Goal: Task Accomplishment & Management: Use online tool/utility

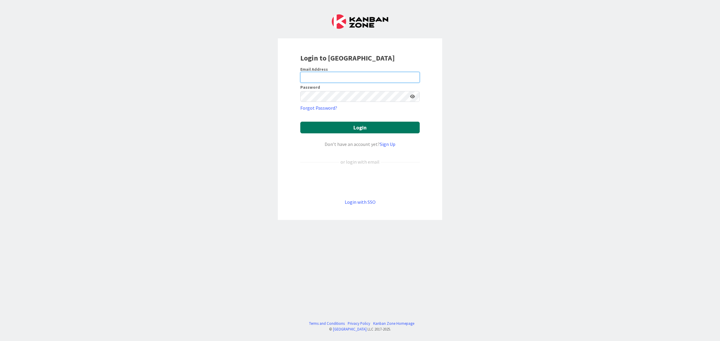
type input "[EMAIL_ADDRESS][DOMAIN_NAME]"
click at [382, 126] on button "Login" at bounding box center [359, 128] width 119 height 12
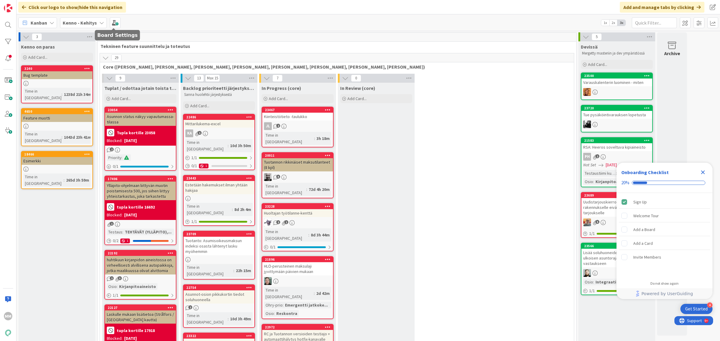
click at [86, 21] on b "Kenno - Kehitys" at bounding box center [80, 23] width 34 height 6
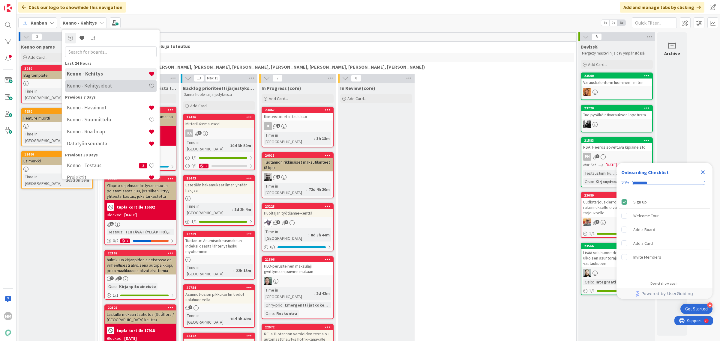
click at [110, 88] on h4 "Kenno - Kehitysideat" at bounding box center [108, 86] width 82 height 6
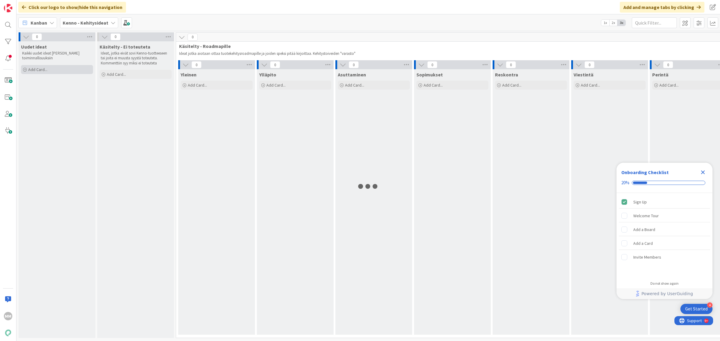
click at [47, 70] on div "Add Card..." at bounding box center [57, 69] width 72 height 9
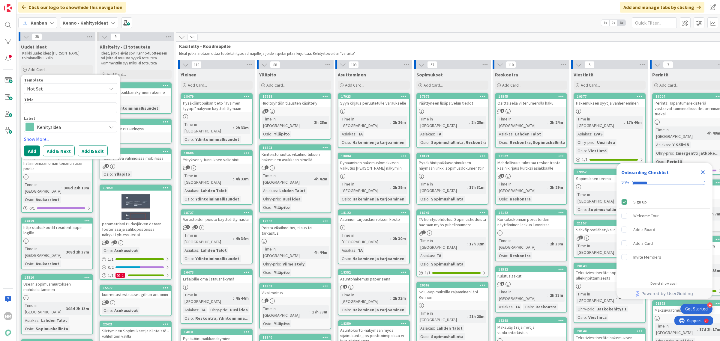
click at [48, 109] on textarea at bounding box center [70, 107] width 93 height 11
type textarea "x"
type textarea "S"
type textarea "x"
type textarea "So"
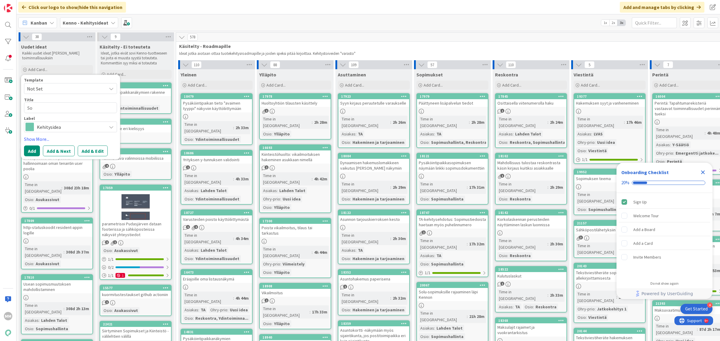
type textarea "x"
type textarea "Sol"
type textarea "x"
type textarea "Solu"
type textarea "x"
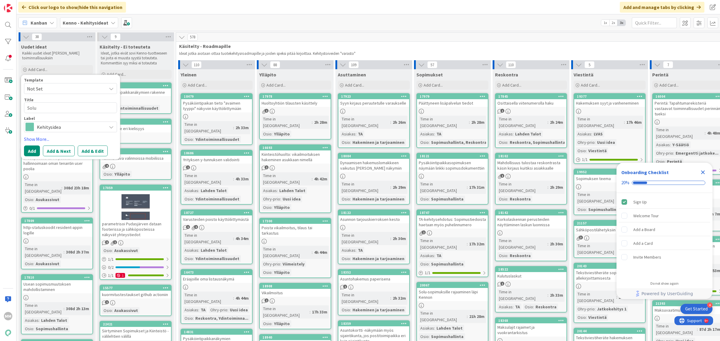
type textarea "Soluh"
type textarea "x"
type textarea "Soluhuo"
type textarea "x"
type textarea "Soluhuone"
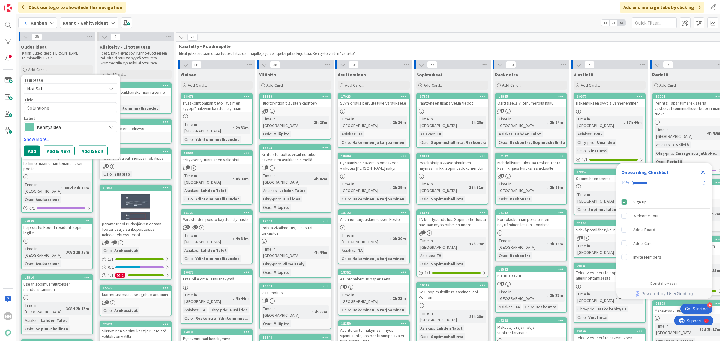
type textarea "x"
type textarea "Soluhuonee"
type textarea "x"
type textarea "Soluhuoneen t"
type textarea "x"
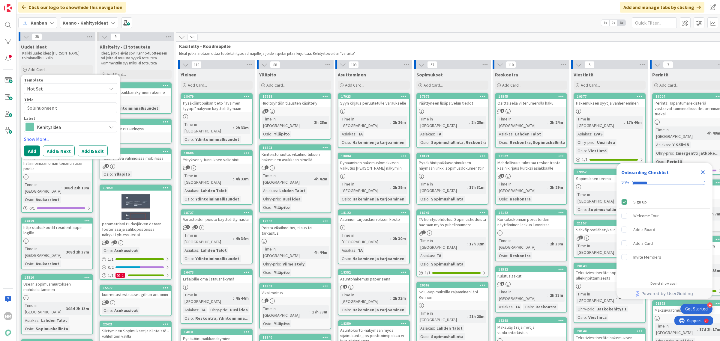
type textarea "Soluhuoneen ta"
type textarea "x"
type textarea "Soluhuoneen tar"
type textarea "x"
type textarea "Soluhuoneen tarjo"
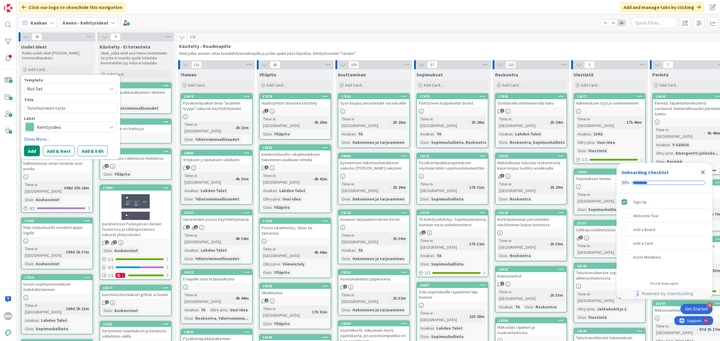
type textarea "x"
type textarea "Soluhuoneen tarjou"
type textarea "x"
type textarea "Soluhuoneen tarjouks"
type textarea "x"
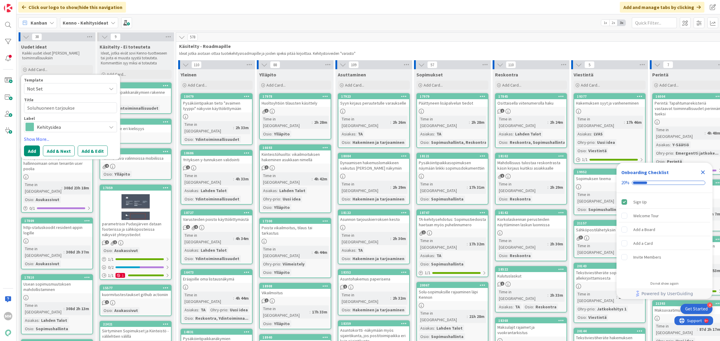
type textarea "Soluhuoneen tarjouksel"
type textarea "x"
type textarea "Soluhuoneen tarjouksell"
type textarea "x"
type textarea "Soluhuoneen tarjoukselle"
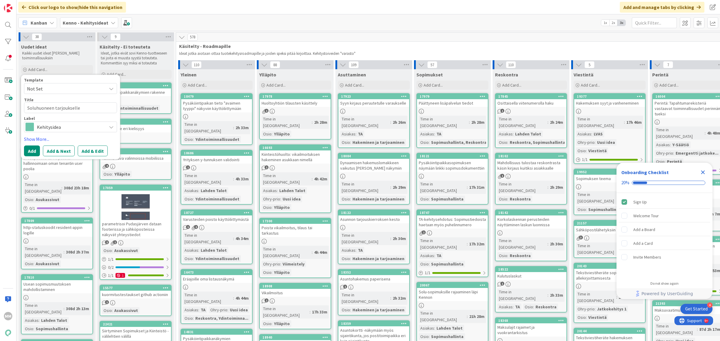
type textarea "x"
type textarea "Soluhuoneen tarjoukselle pi"
type textarea "x"
type textarea "Soluhuoneen tarjoukselle p"
type textarea "x"
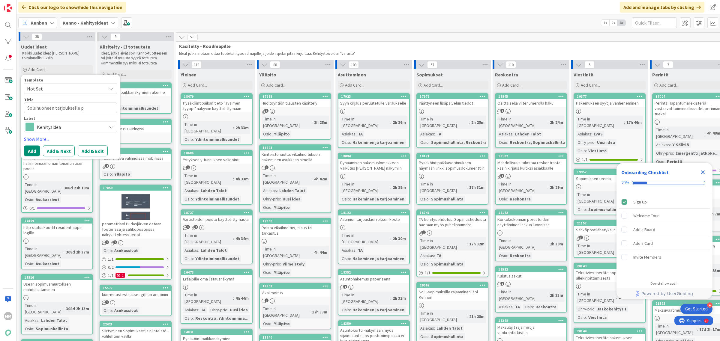
type textarea "Soluhuoneen tarjoukselle"
type textarea "x"
type textarea "Soluhuoneen tarjoukselle h"
type textarea "x"
type textarea "Soluhuoneen tarjoukselle huo"
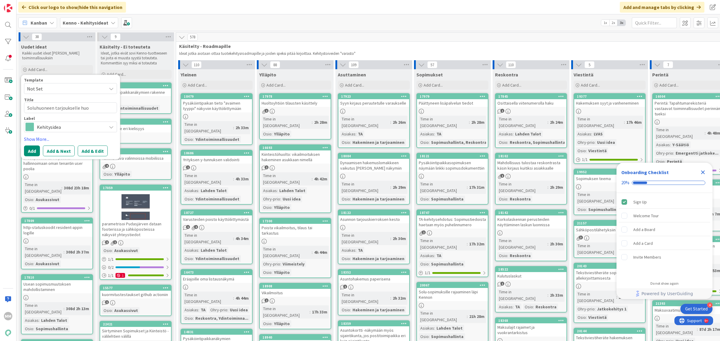
type textarea "x"
type textarea "Soluhuoneen tarjoukselle huon"
type textarea "x"
type textarea "Soluhuoneen tarjoukselle huonee"
type textarea "x"
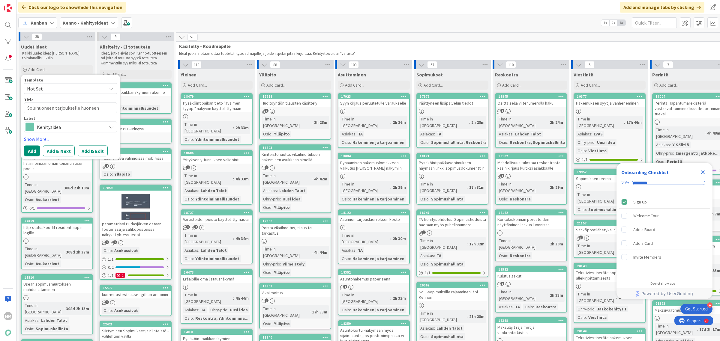
type textarea "Soluhuoneen tarjoukselle huoneen"
type textarea "x"
type textarea "Soluhuoneen tarjoukselle huoneen p"
type textarea "x"
type textarea "Soluhuoneen tarjoukselle huoneen pi"
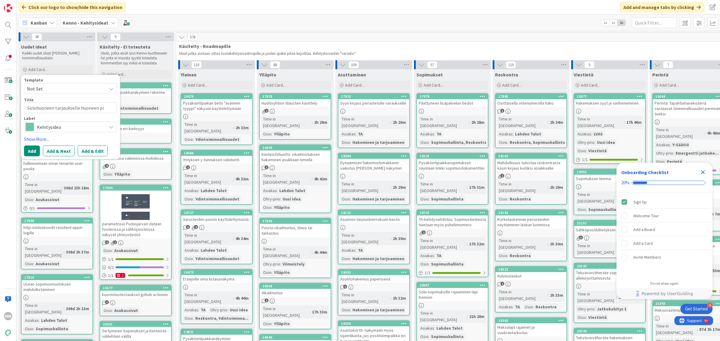
type textarea "x"
type textarea "Soluhuoneen tarjoukselle huoneen pin"
type textarea "x"
type textarea "Soluhuoneen tarjoukselle huoneen pint"
type textarea "x"
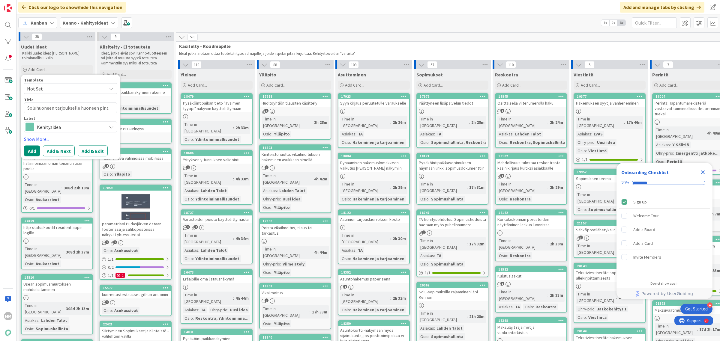
type textarea "Soluhuoneen tarjoukselle huoneen pinta"
type textarea "x"
type textarea "Soluhuoneen tarjoukselle huoneen pintal"
type textarea "x"
type textarea "Soluhuoneen tarjoukselle huoneen pintala"
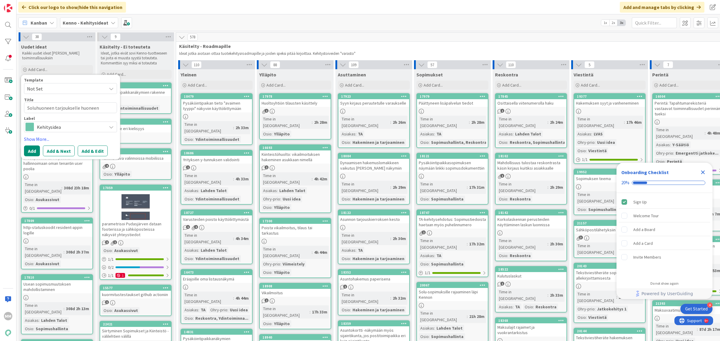
type textarea "x"
type textarea "Soluhuoneen tarjoukselle huoneen pintal"
type textarea "x"
type textarea "Soluhuoneen tarjoukselle huoneen pinta"
type textarea "x"
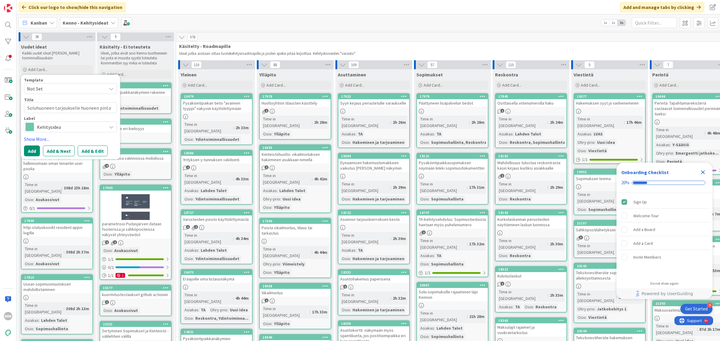
type textarea "Soluhuoneen tarjoukselle huoneen pinta-"
type textarea "x"
type textarea "Soluhuoneen tarjoukselle huoneen pinta-a"
type textarea "x"
type textarea "Soluhuoneen tarjoukselle huoneen pinta-al"
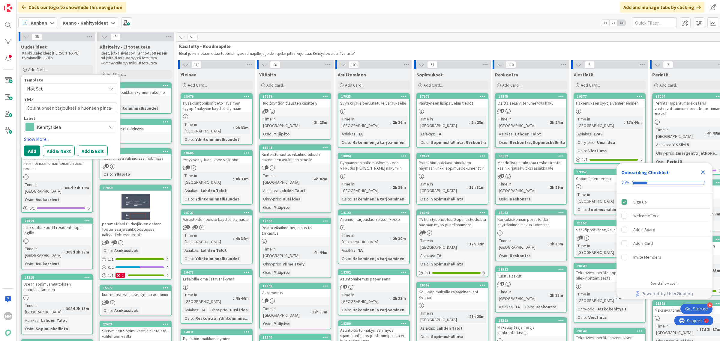
type textarea "x"
type textarea "Soluhuoneen tarjoukselle huoneen pinta-ala"
click at [34, 159] on button "Add" at bounding box center [32, 158] width 16 height 11
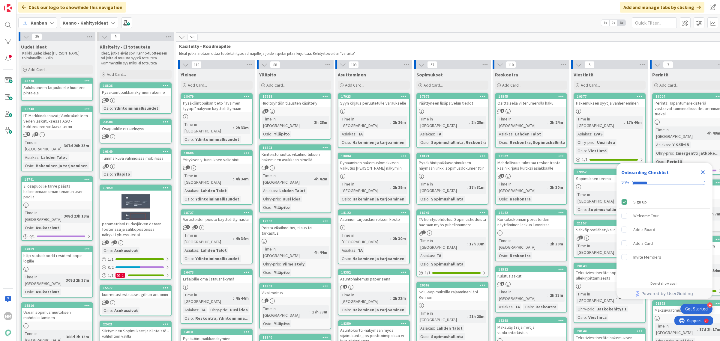
click at [59, 91] on div "Soluhuoneen tarjoukselle huoneen pinta-ala" at bounding box center [57, 90] width 71 height 13
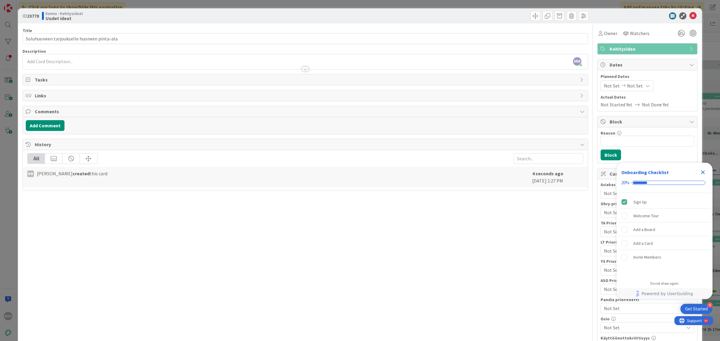
click at [89, 62] on div "MM Minna Määttä joined 2 m ago" at bounding box center [305, 61] width 565 height 15
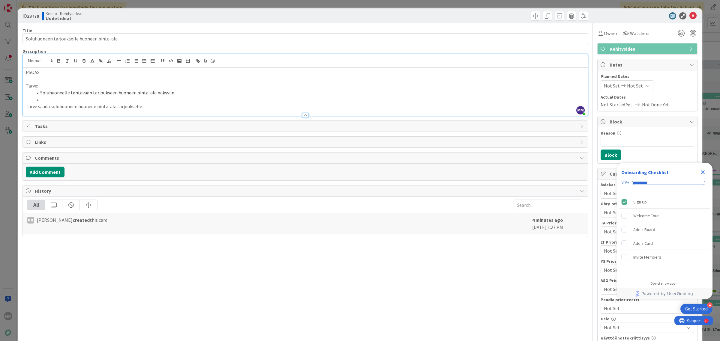
drag, startPoint x: 152, startPoint y: 105, endPoint x: 18, endPoint y: 107, distance: 133.7
click at [18, 107] on div "ID 23778 Kenno - Kehitysideat Uudet ideat Title 42 / 128 Soluhuoneen tarjouksel…" at bounding box center [360, 251] width 684 height 486
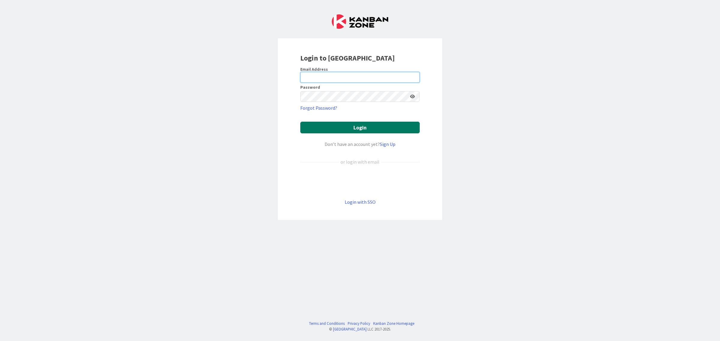
type input "[EMAIL_ADDRESS][DOMAIN_NAME]"
click at [369, 128] on button "Login" at bounding box center [359, 128] width 119 height 12
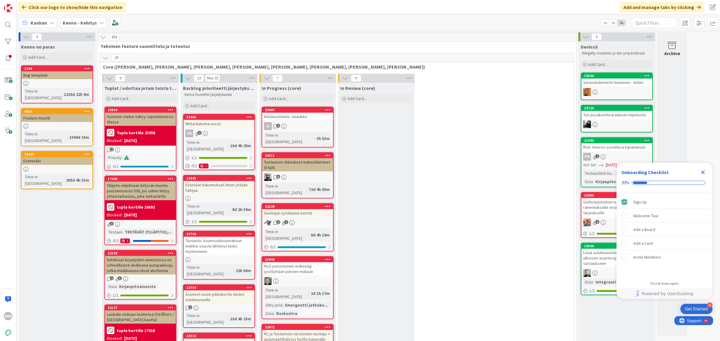
click at [703, 173] on icon "Close Checklist" at bounding box center [703, 173] width 4 height 4
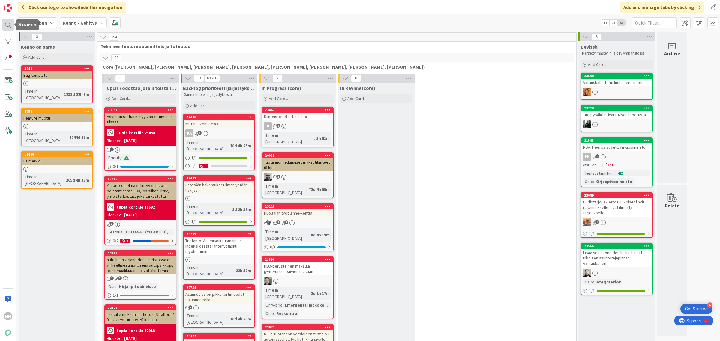
click at [8, 30] on div at bounding box center [8, 25] width 12 height 12
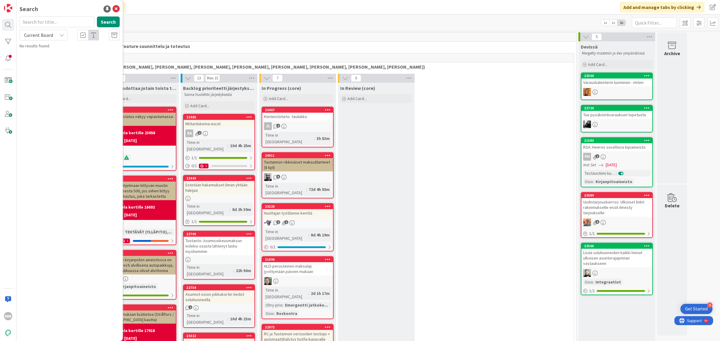
click at [60, 22] on input "text" at bounding box center [56, 21] width 75 height 11
click at [59, 39] on div "Current Board" at bounding box center [43, 35] width 48 height 11
click at [54, 59] on span "All Boards" at bounding box center [54, 59] width 62 height 9
click at [105, 20] on button "Search" at bounding box center [108, 21] width 23 height 11
click at [65, 20] on input "text" at bounding box center [56, 21] width 75 height 11
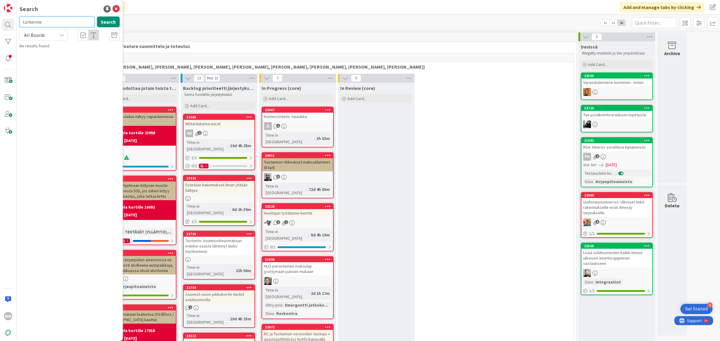
type input "tarkenne"
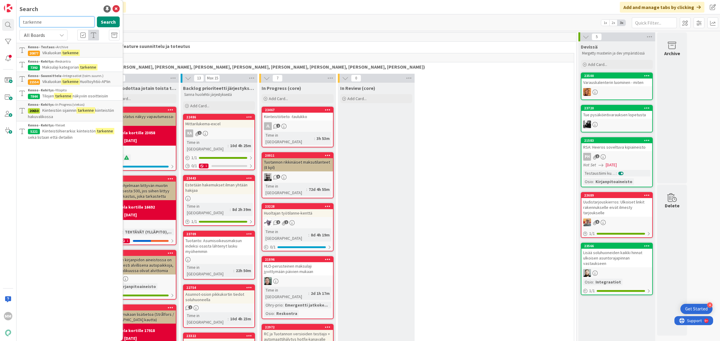
click at [61, 23] on input "tarkenne" at bounding box center [56, 21] width 75 height 11
click at [54, 37] on div "All Boards" at bounding box center [43, 35] width 48 height 11
click at [52, 59] on span "All Boards" at bounding box center [54, 59] width 62 height 9
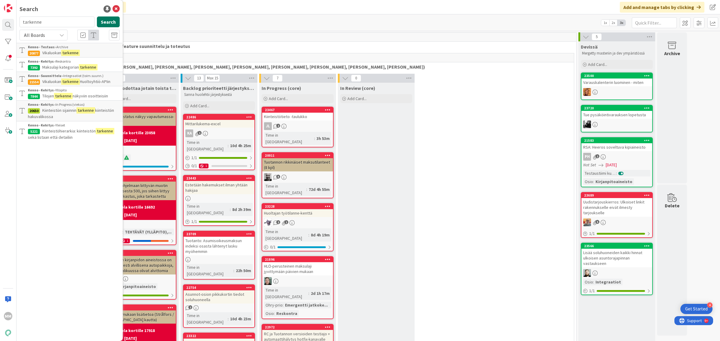
click at [106, 19] on button "Search" at bounding box center [108, 21] width 23 height 11
click at [75, 50] on mark "tarkenne" at bounding box center [70, 53] width 19 height 6
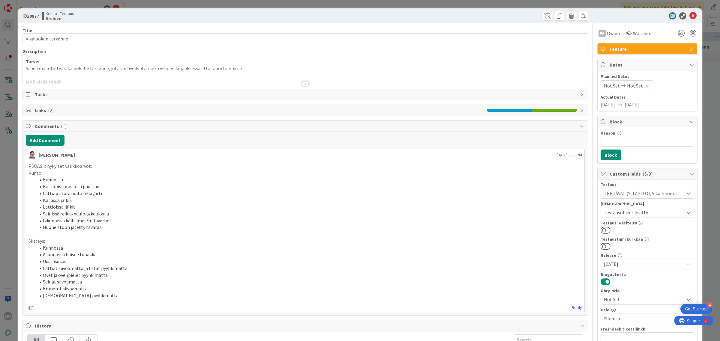
click at [297, 83] on div at bounding box center [305, 76] width 565 height 15
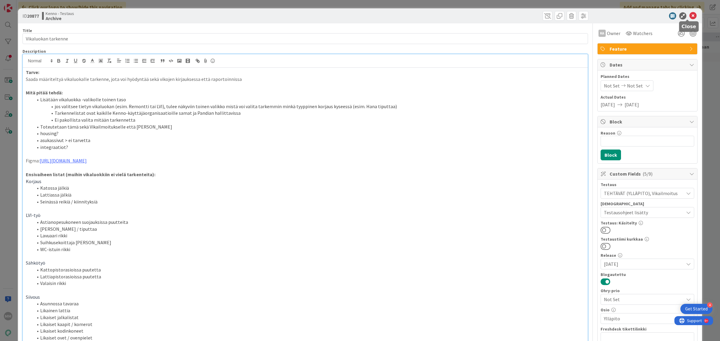
click at [690, 15] on icon at bounding box center [692, 15] width 7 height 7
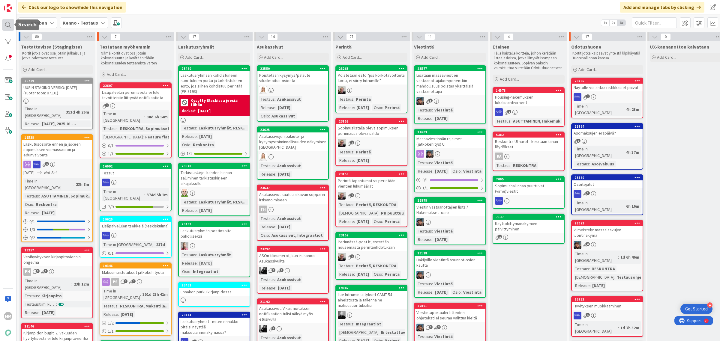
click at [5, 20] on div at bounding box center [8, 25] width 12 height 12
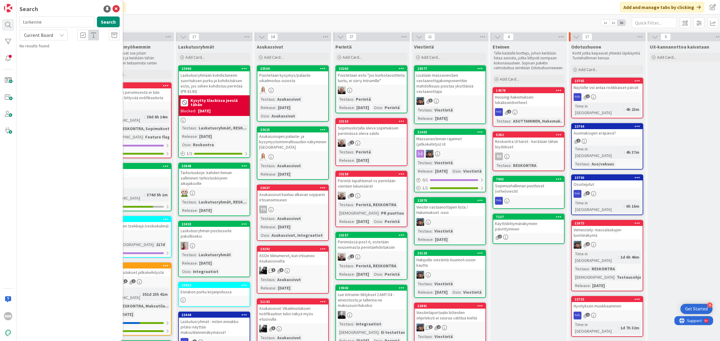
click at [47, 34] on span "Current Board" at bounding box center [38, 35] width 29 height 6
click at [52, 60] on span "All Boards" at bounding box center [54, 59] width 62 height 9
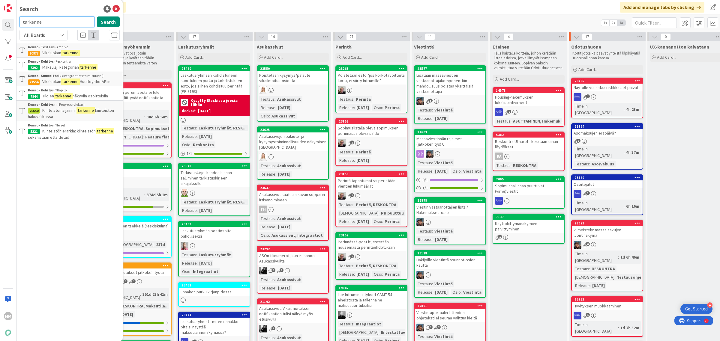
click at [66, 18] on input "tarkenne" at bounding box center [56, 21] width 75 height 11
click at [114, 8] on icon at bounding box center [115, 8] width 7 height 7
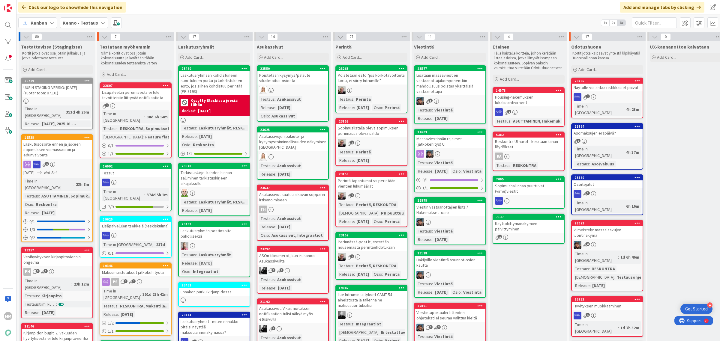
click at [85, 23] on b "Kenno - Testaus" at bounding box center [80, 23] width 35 height 6
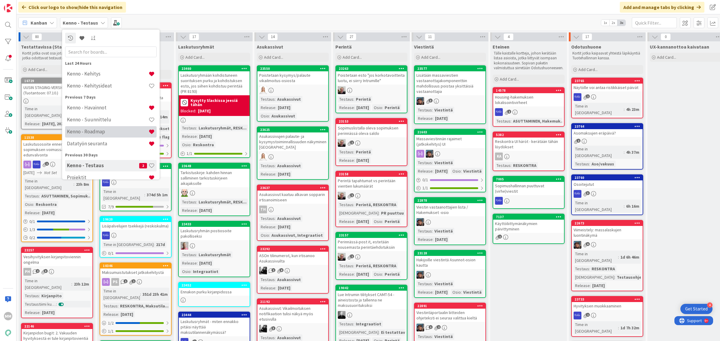
click at [106, 133] on h4 "Kenno - Roadmap" at bounding box center [108, 132] width 82 height 6
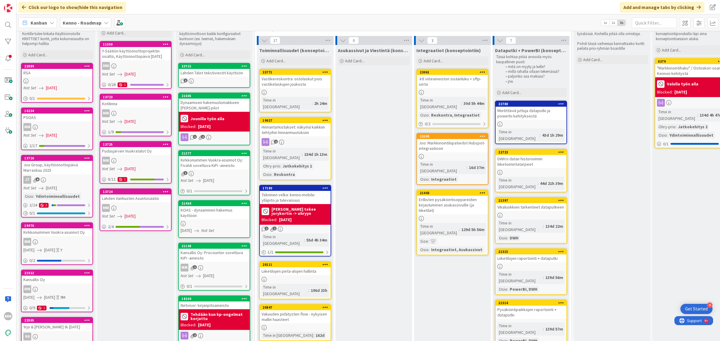
scroll to position [37, 0]
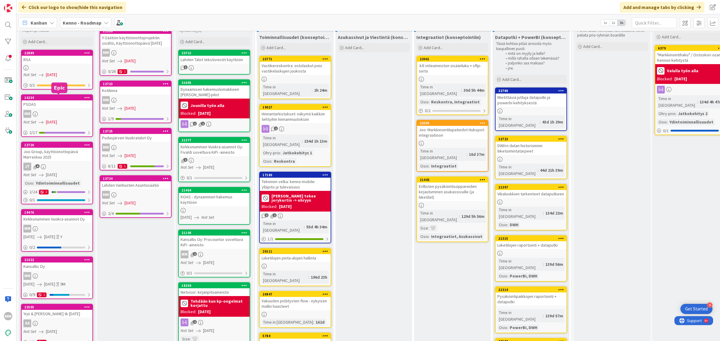
click at [54, 104] on div "PSOAS" at bounding box center [57, 104] width 71 height 8
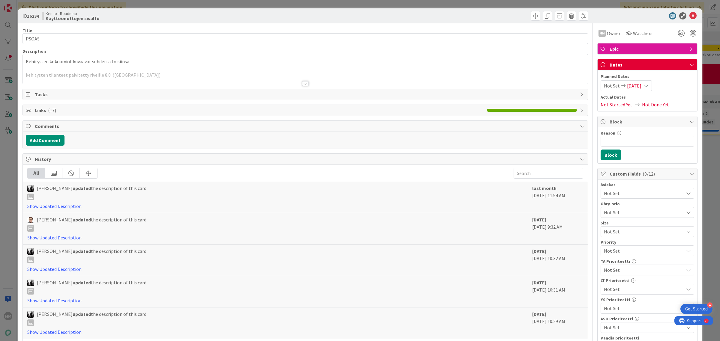
click at [303, 85] on div at bounding box center [305, 83] width 7 height 5
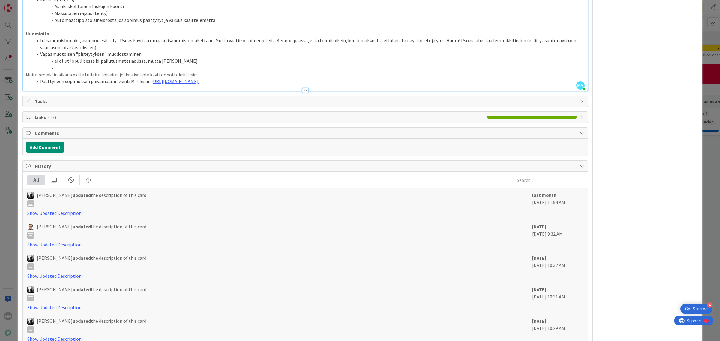
scroll to position [574, 0]
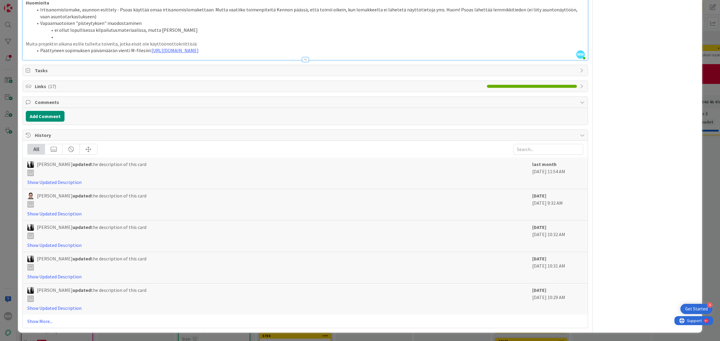
click at [42, 86] on span "Links ( 17 )" at bounding box center [259, 86] width 449 height 7
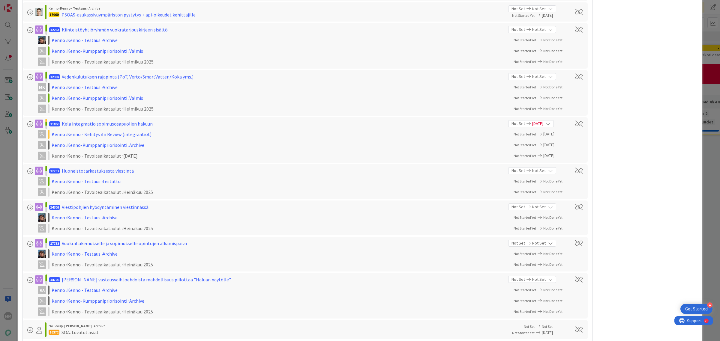
scroll to position [1024, 0]
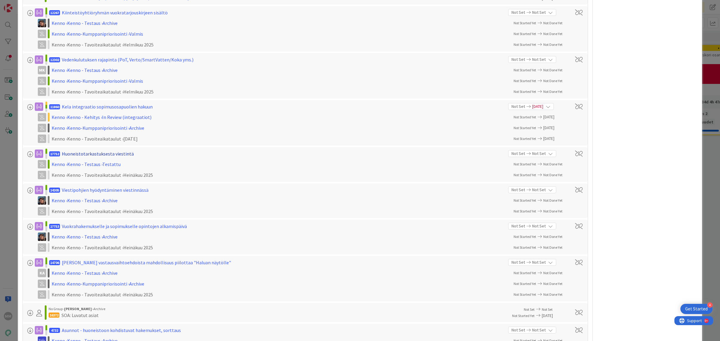
click at [103, 154] on div "Huoneistotarkastuksesta viestintä" at bounding box center [98, 153] width 72 height 7
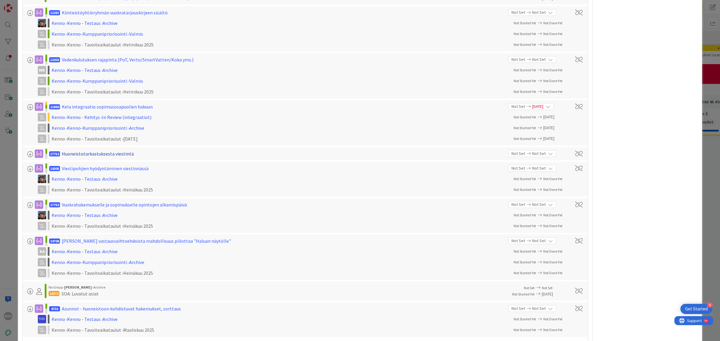
click at [103, 154] on div "Huoneistotarkastuksesta viestintä" at bounding box center [98, 153] width 72 height 7
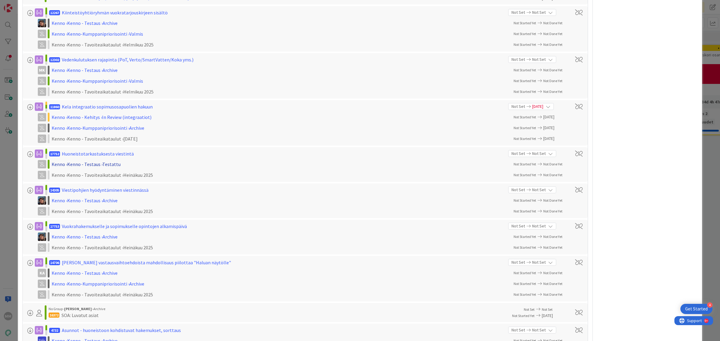
click at [110, 163] on div "Kenno › Kenno - Testaus › Testattu" at bounding box center [130, 164] width 156 height 7
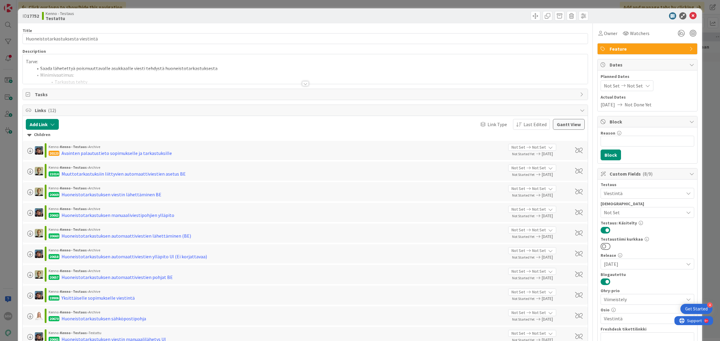
click at [302, 85] on div at bounding box center [305, 83] width 7 height 5
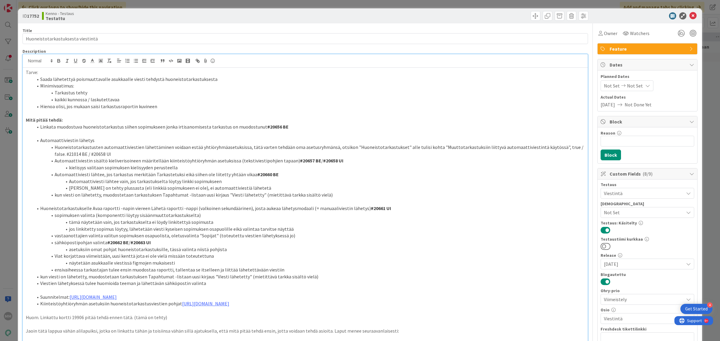
click at [106, 97] on li "kaikki kunnossa / laskutettavaa" at bounding box center [308, 99] width 551 height 7
click at [117, 106] on li "Hienoa olisi, jos mukaan saisi tarkastusraportin kuvineen" at bounding box center [308, 106] width 551 height 7
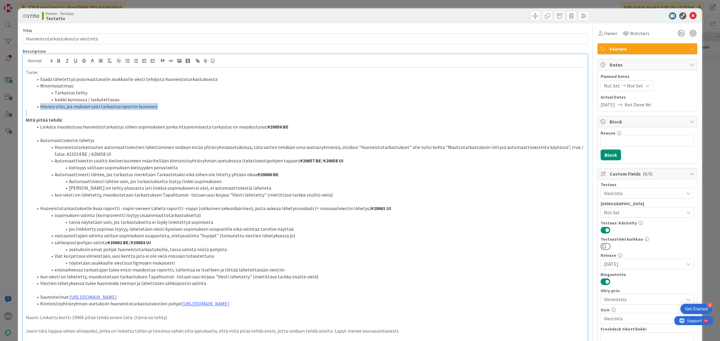
click at [117, 106] on li "Hienoa olisi, jos mukaan saisi tarkastusraportin kuvineen" at bounding box center [308, 106] width 551 height 7
click at [167, 119] on p "Mitä pitää tehdä:" at bounding box center [305, 120] width 559 height 7
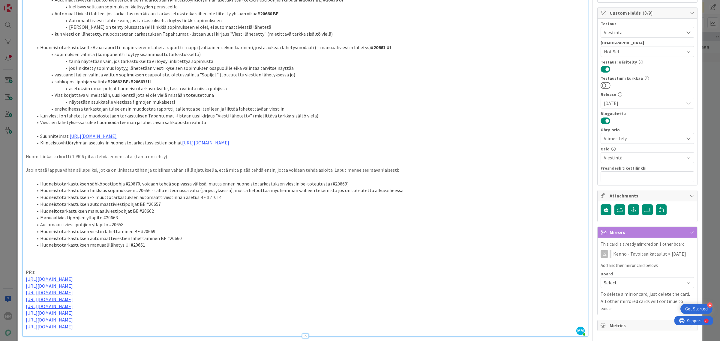
scroll to position [112, 0]
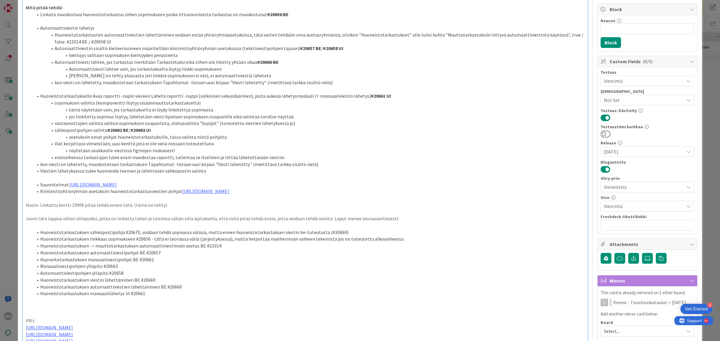
click at [274, 71] on li "Automaattiviesti lähtee vain, jos tarkastukselta löytyy linkki sopimukseen" at bounding box center [308, 69] width 551 height 7
click at [232, 66] on li "Automaattiviesti lähtee vain, jos tarkastukselta löytyy linkki sopimukseen" at bounding box center [308, 69] width 551 height 7
click at [233, 67] on li "Automaattiviesti lähtee vain, jos tarkastukselta löytyy linkki sopimukseen" at bounding box center [308, 69] width 551 height 7
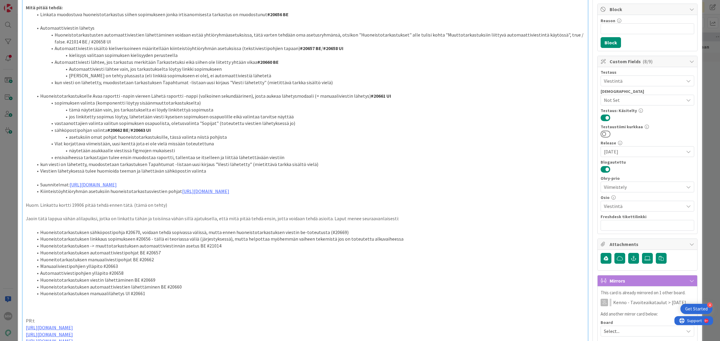
click at [221, 61] on li "Automaattiviesti lähtee, jos tarkastus merkitään Tarkastetuksi eikä siihen ole …" at bounding box center [308, 62] width 551 height 7
click at [221, 62] on li "Automaattiviesti lähtee, jos tarkastus merkitään Tarkastetuksi eikä siihen ole …" at bounding box center [308, 62] width 551 height 7
click at [243, 295] on li "Huoneistotarkastuksen manuaalilähetys UI #20661" at bounding box center [308, 293] width 551 height 7
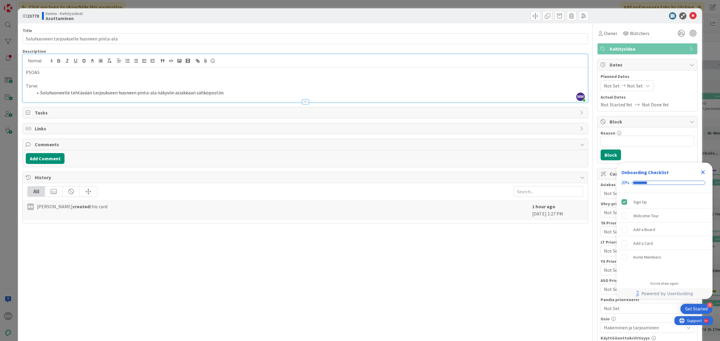
click at [28, 77] on p at bounding box center [305, 79] width 559 height 7
drag, startPoint x: 28, startPoint y: 80, endPoint x: 19, endPoint y: 68, distance: 15.7
click at [19, 68] on div "ID 23778 Kenno - Kehitysideat Asuttaminen Title 42 / 128 Soluhuoneen tarjouksel…" at bounding box center [360, 251] width 684 height 486
click at [705, 170] on icon "Close Checklist" at bounding box center [702, 172] width 7 height 7
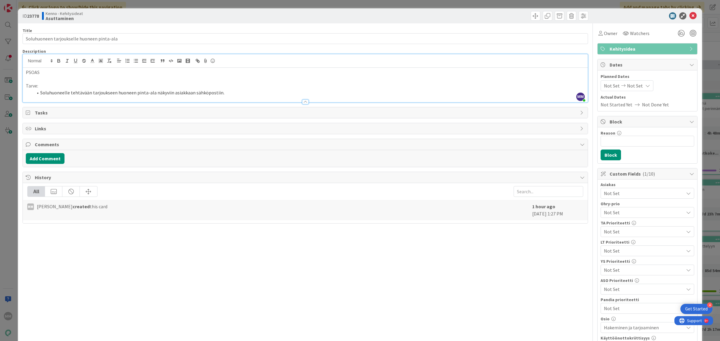
click at [647, 195] on span "Not Set" at bounding box center [644, 193] width 80 height 7
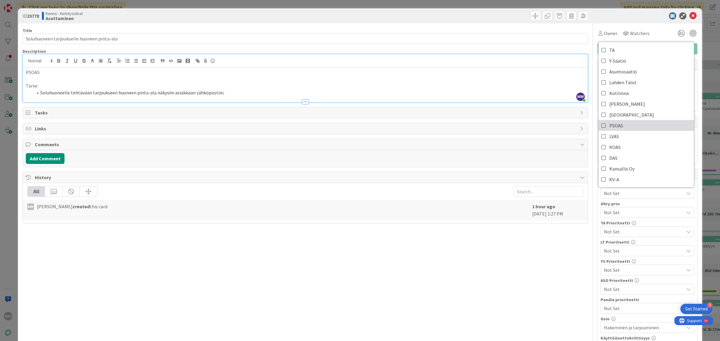
click at [609, 124] on span "PSOAS" at bounding box center [616, 125] width 14 height 9
click at [47, 76] on p at bounding box center [305, 79] width 559 height 7
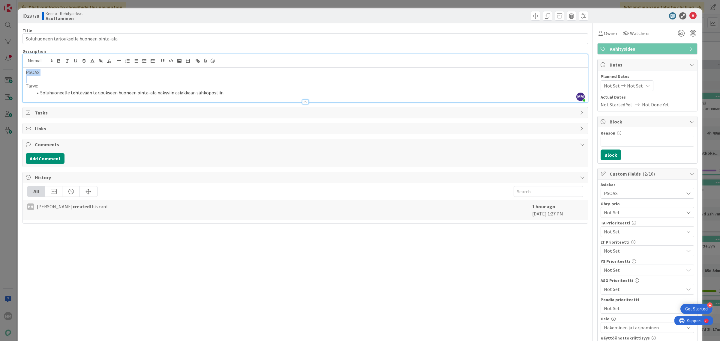
drag, startPoint x: 49, startPoint y: 80, endPoint x: 16, endPoint y: 73, distance: 33.8
click at [16, 73] on div "ID 23778 Kenno - Kehitysideat Asuttaminen Title 42 / 128 Soluhuoneen tarjouksel…" at bounding box center [360, 170] width 720 height 341
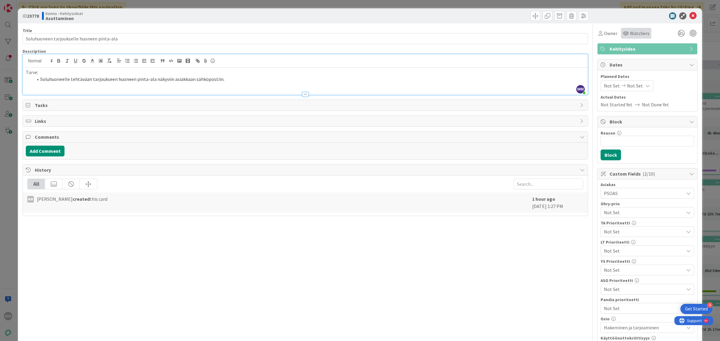
click at [622, 38] on div "Watchers" at bounding box center [636, 33] width 30 height 11
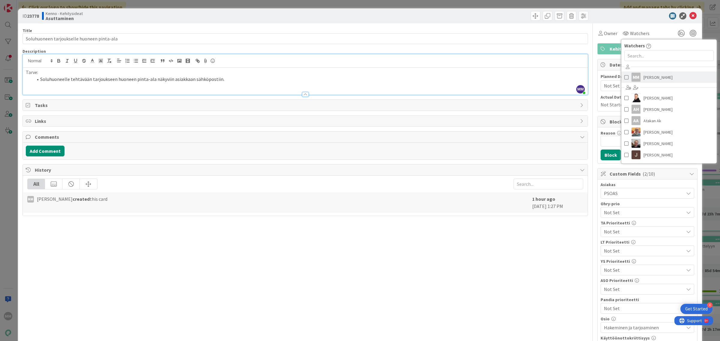
click at [648, 76] on span "[PERSON_NAME]" at bounding box center [657, 77] width 29 height 9
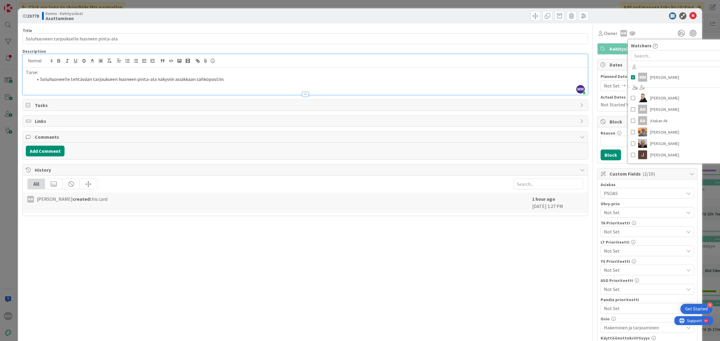
click at [273, 257] on div "Title 42 / 128 Soluhuoneen tarjoukselle huoneen pinta-ala Description MM Minna …" at bounding box center [304, 256] width 565 height 466
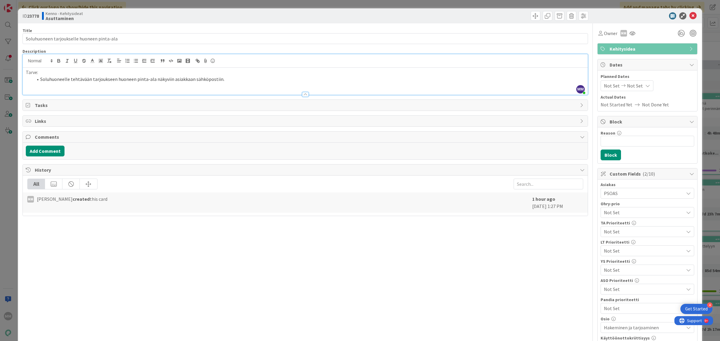
click at [230, 82] on li "Soluhuoneelle tehtävään tarjoukseen huoneen pinta-ala näkyviin asiakkaan sähköp…" at bounding box center [308, 79] width 551 height 7
click at [689, 17] on icon at bounding box center [692, 15] width 7 height 7
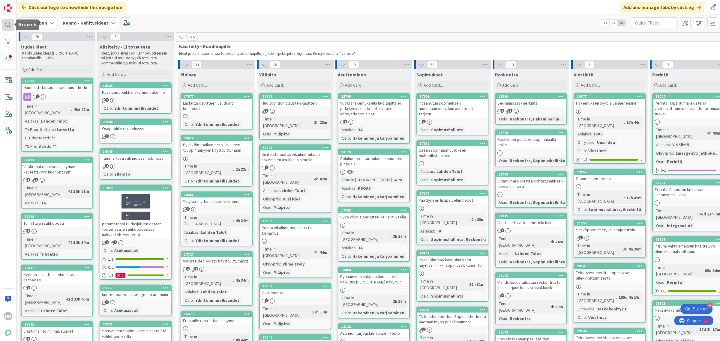
click at [6, 26] on div at bounding box center [8, 25] width 12 height 12
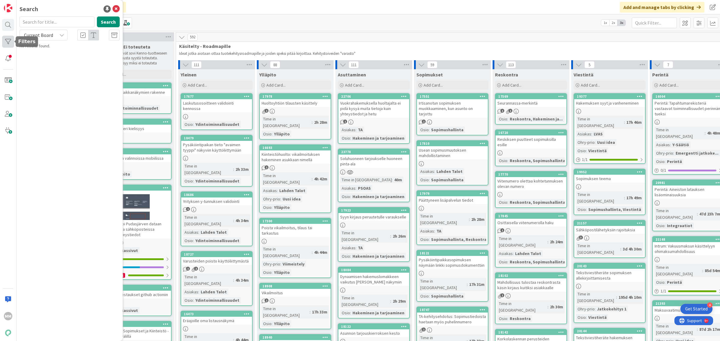
click at [10, 42] on div at bounding box center [8, 42] width 12 height 12
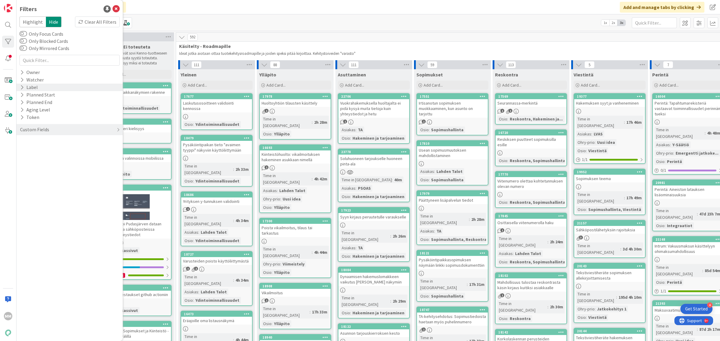
click at [23, 86] on icon at bounding box center [22, 87] width 4 height 5
click at [23, 83] on div "Watcher" at bounding box center [31, 79] width 25 height 7
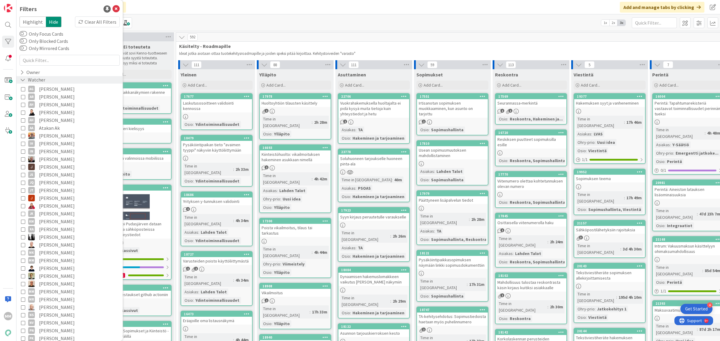
click at [21, 80] on icon at bounding box center [22, 79] width 5 height 5
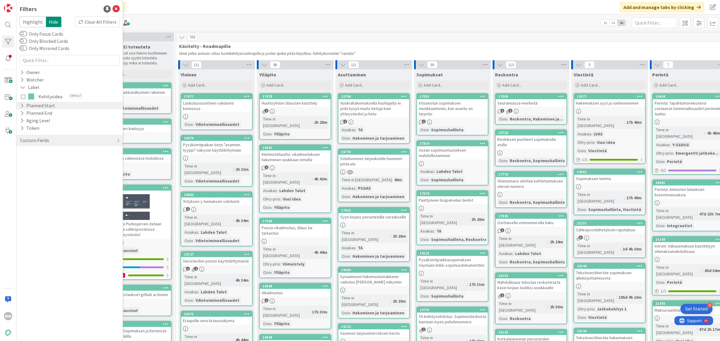
click at [24, 106] on div "Planned Start" at bounding box center [37, 105] width 36 height 7
click at [24, 127] on div "Planned End" at bounding box center [35, 126] width 33 height 7
click at [21, 148] on icon at bounding box center [22, 147] width 4 height 5
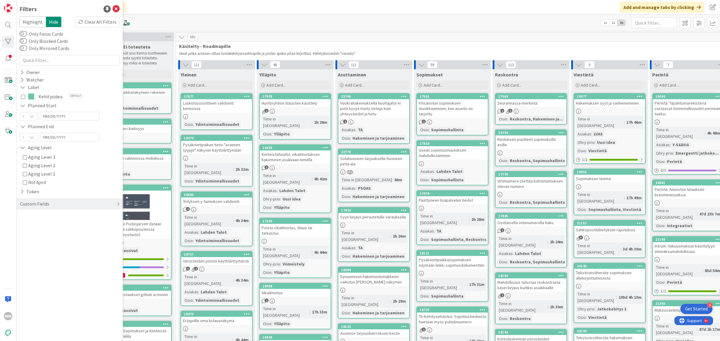
click at [31, 204] on div "Custom Fields" at bounding box center [34, 203] width 30 height 7
click at [35, 218] on button "Asiakas" at bounding box center [30, 216] width 23 height 7
drag, startPoint x: 40, startPoint y: 279, endPoint x: 44, endPoint y: 279, distance: 4.8
click at [40, 279] on span "PSOAS" at bounding box center [35, 280] width 14 height 8
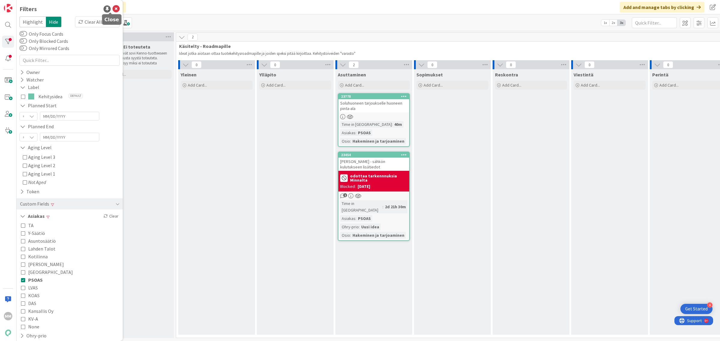
click at [112, 9] on icon at bounding box center [115, 8] width 7 height 7
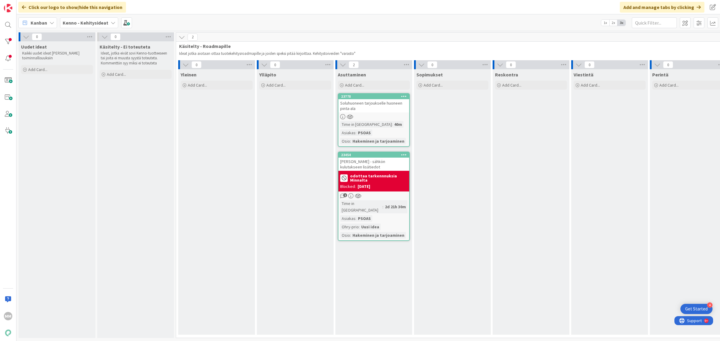
scroll to position [3, 0]
click at [101, 19] on div "Kenno - Kehitysideat" at bounding box center [89, 22] width 58 height 11
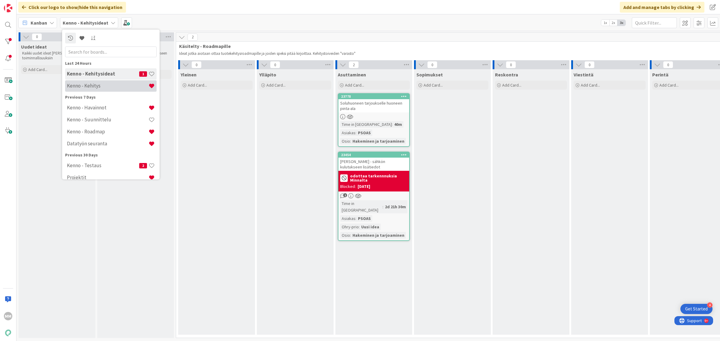
click at [106, 85] on h4 "Kenno - Kehitys" at bounding box center [108, 86] width 82 height 6
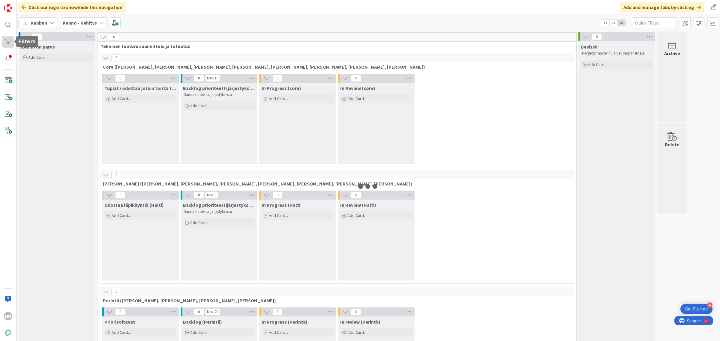
click at [8, 42] on div at bounding box center [8, 42] width 12 height 12
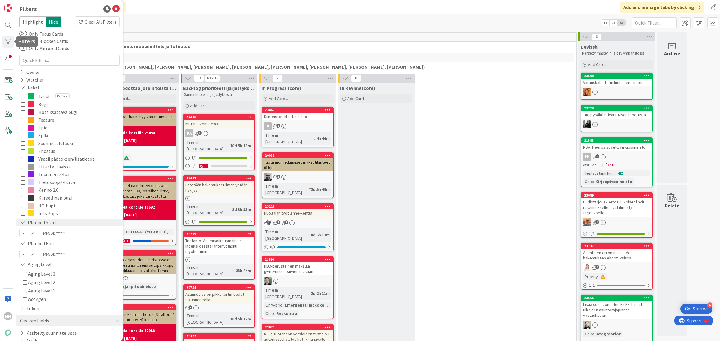
scroll to position [104, 0]
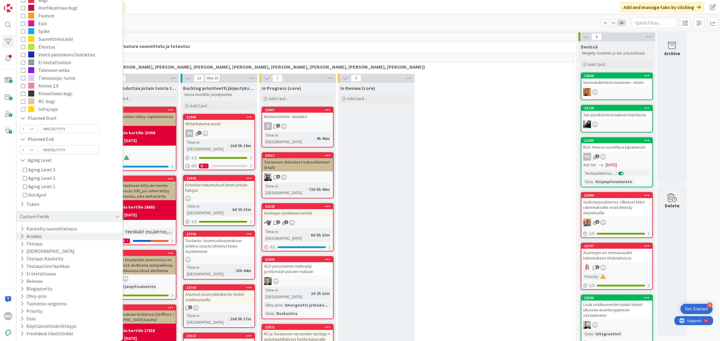
click at [35, 235] on button "Asiakas" at bounding box center [30, 236] width 23 height 7
click at [37, 300] on span "PSOAS" at bounding box center [35, 300] width 14 height 8
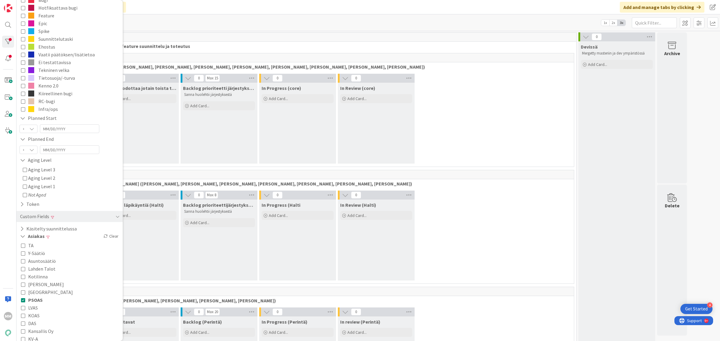
click at [314, 27] on div "Kanban Kenno - Kehitys 1x 2x 3x" at bounding box center [367, 22] width 703 height 16
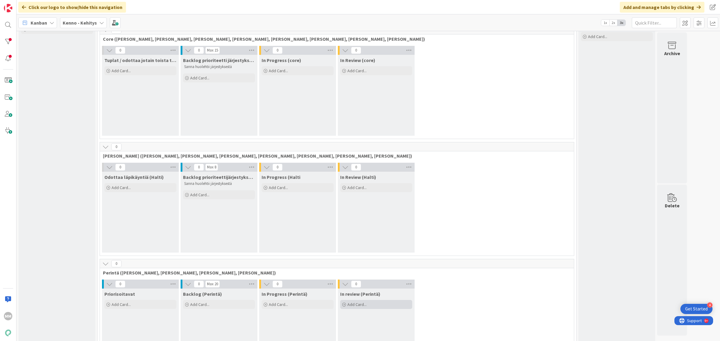
scroll to position [0, 0]
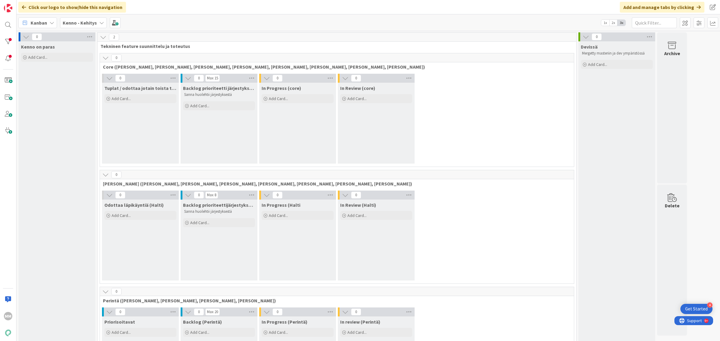
click at [95, 22] on b "Kenno - Kehitys" at bounding box center [80, 23] width 34 height 6
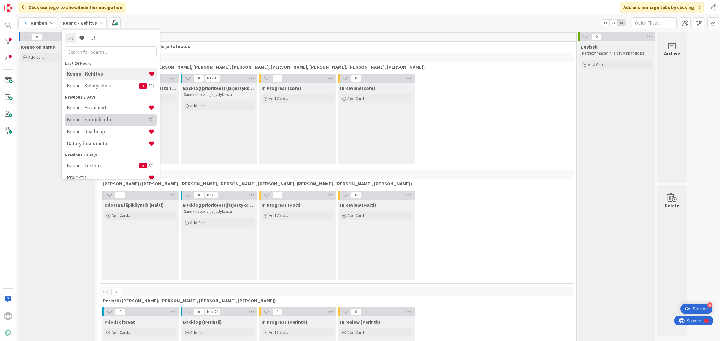
click at [103, 121] on h4 "Kenno - Suunnittelu" at bounding box center [108, 120] width 82 height 6
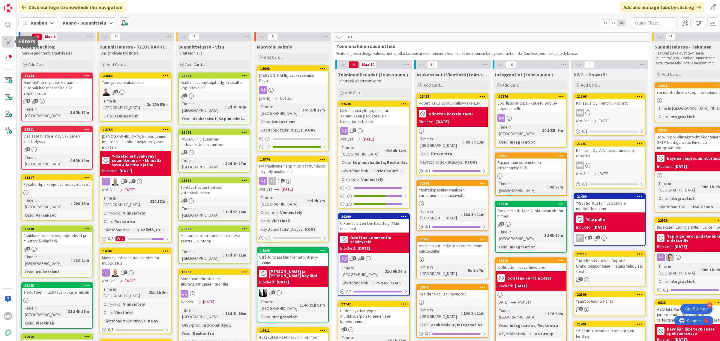
click at [11, 41] on div at bounding box center [8, 42] width 12 height 12
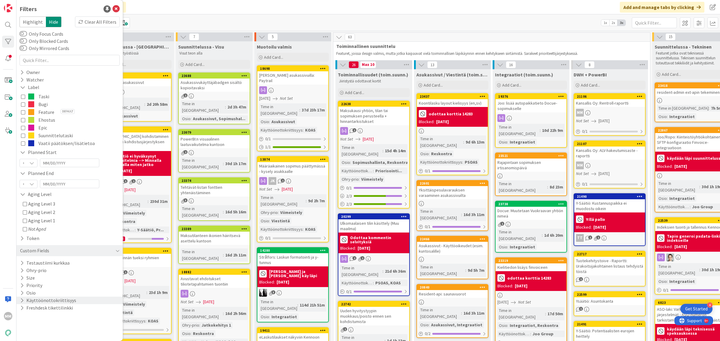
click at [64, 300] on button "Käyttöönottokriittisyys" at bounding box center [47, 300] width 57 height 7
click at [64, 300] on button "Käyttöönottokriittisyys" at bounding box center [48, 300] width 59 height 7
click at [64, 300] on button "Käyttöönottokriittisyys" at bounding box center [47, 300] width 57 height 7
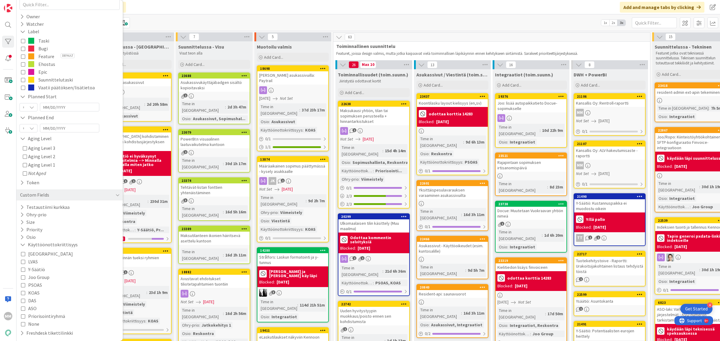
click at [37, 286] on span "PSOAS" at bounding box center [35, 285] width 14 height 8
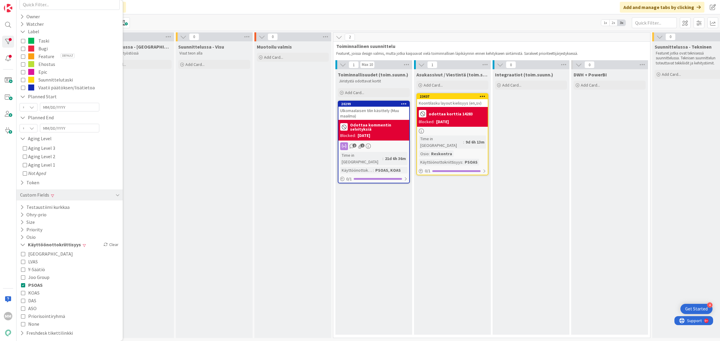
scroll to position [3, 0]
click at [282, 286] on div "Muotoilu valmis Add Card..." at bounding box center [292, 189] width 77 height 297
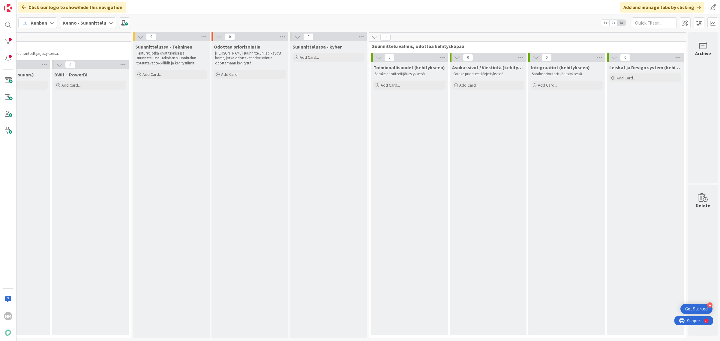
scroll to position [0, 0]
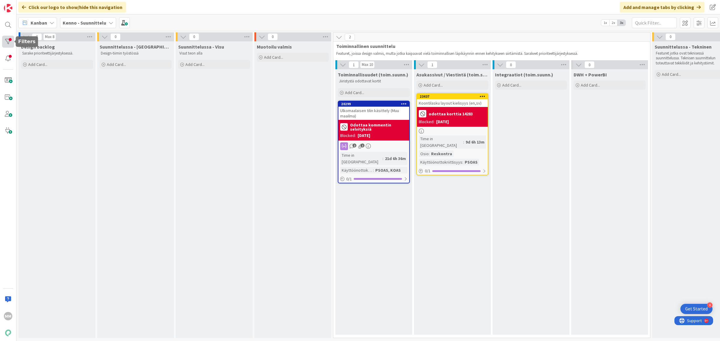
click at [7, 40] on div at bounding box center [8, 42] width 12 height 12
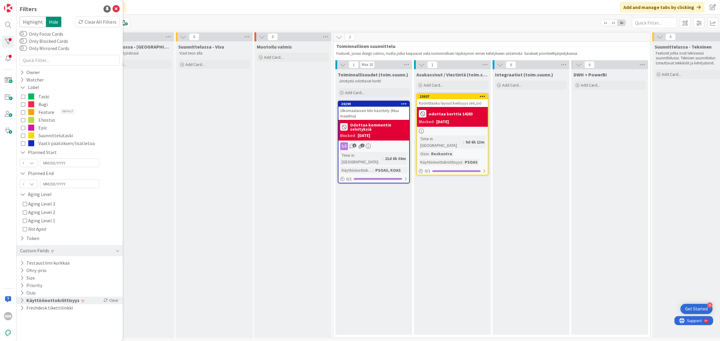
click at [70, 300] on button "Käyttöönottokriittisyys" at bounding box center [49, 300] width 61 height 7
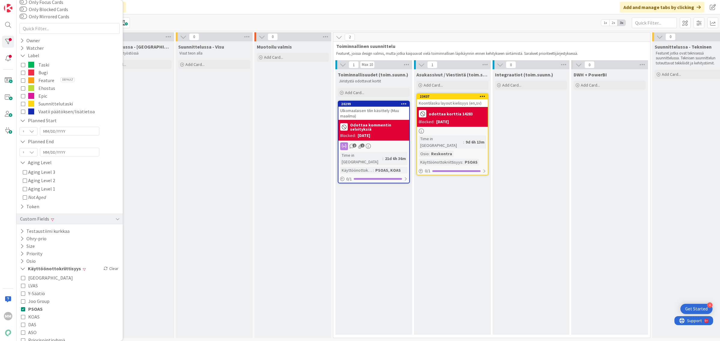
scroll to position [56, 0]
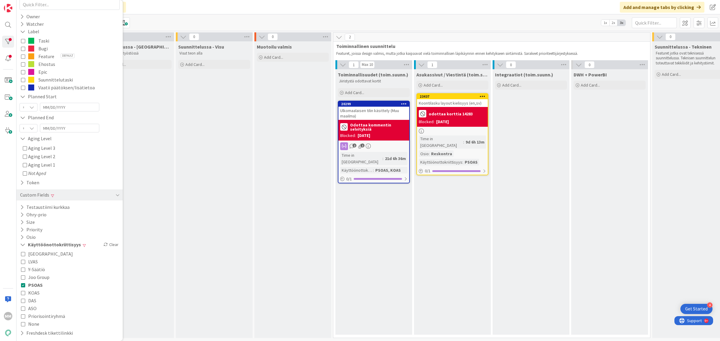
click at [38, 285] on span "PSOAS" at bounding box center [35, 285] width 14 height 8
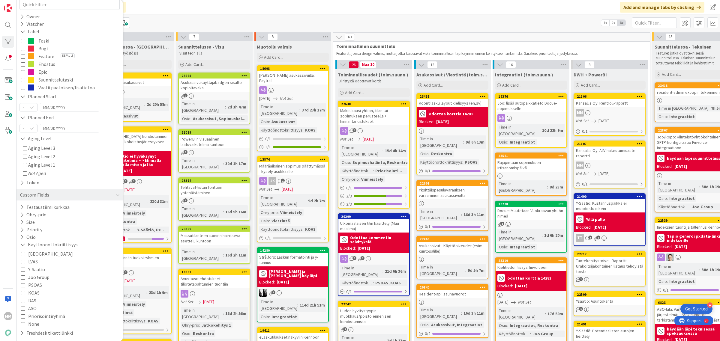
click at [269, 17] on div "Kanban Kenno - Suunnittelu 1x 2x 3x" at bounding box center [367, 22] width 703 height 16
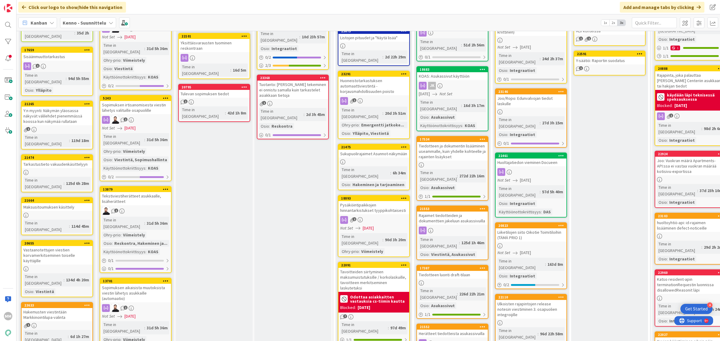
scroll to position [337, 0]
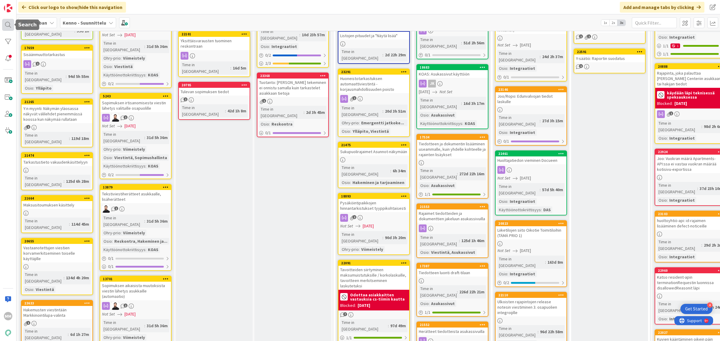
click at [7, 25] on div at bounding box center [8, 25] width 12 height 12
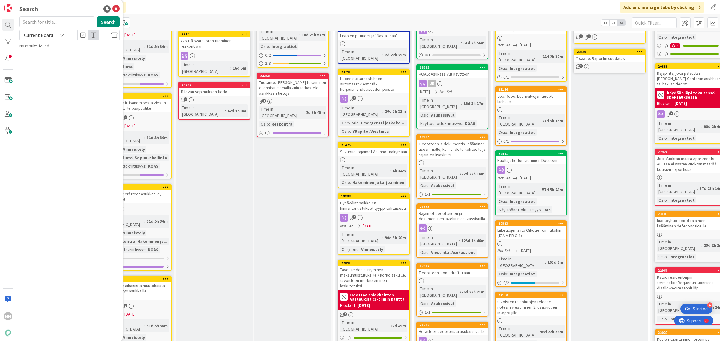
click at [52, 22] on input "text" at bounding box center [56, 21] width 75 height 11
click at [57, 34] on div "Current Board" at bounding box center [43, 35] width 48 height 11
click at [54, 57] on span "All Boards" at bounding box center [54, 59] width 62 height 9
click at [43, 17] on input "avaimen" at bounding box center [56, 21] width 75 height 11
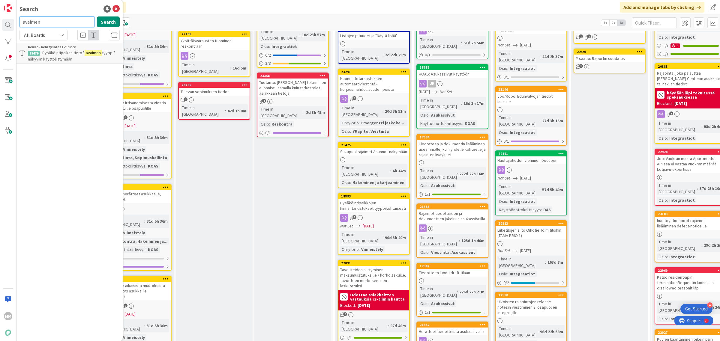
click at [43, 17] on input "avaimen" at bounding box center [56, 21] width 75 height 11
click at [60, 40] on div "All Boards" at bounding box center [43, 35] width 48 height 11
click at [55, 56] on span "All Boards" at bounding box center [54, 59] width 62 height 9
click at [64, 20] on input "avain" at bounding box center [56, 21] width 75 height 11
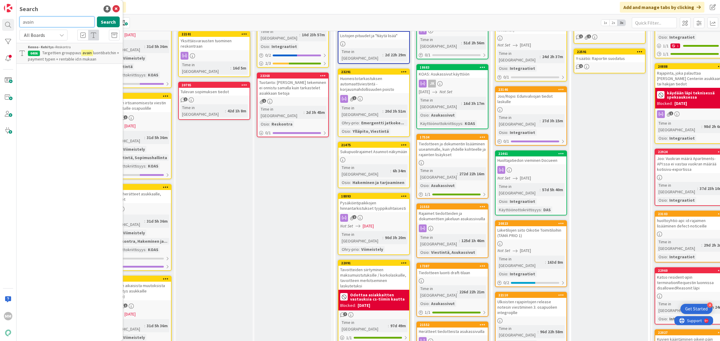
click at [64, 21] on input "avain" at bounding box center [56, 21] width 75 height 11
type input "a"
click at [55, 26] on input "palautettu avain" at bounding box center [56, 21] width 75 height 11
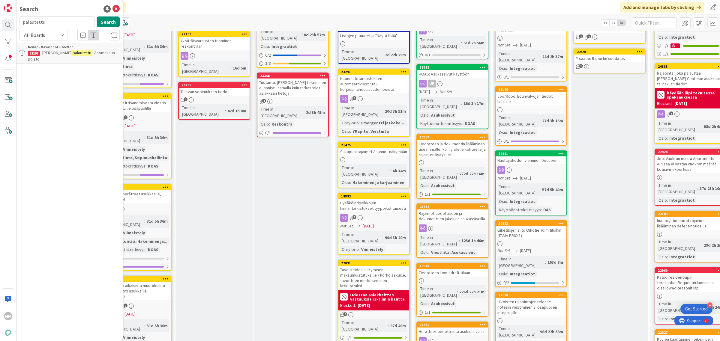
click at [49, 35] on span "All Boards" at bounding box center [38, 35] width 31 height 8
click at [53, 58] on span "All Boards" at bounding box center [54, 59] width 62 height 9
click at [61, 20] on input "palautettu" at bounding box center [56, 21] width 75 height 11
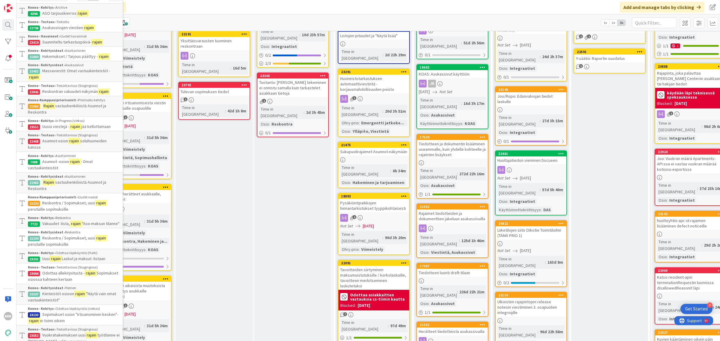
scroll to position [0, 0]
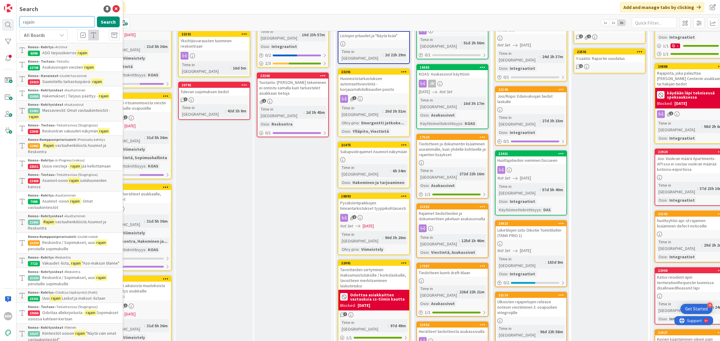
click at [32, 21] on input "rajain" at bounding box center [56, 21] width 75 height 11
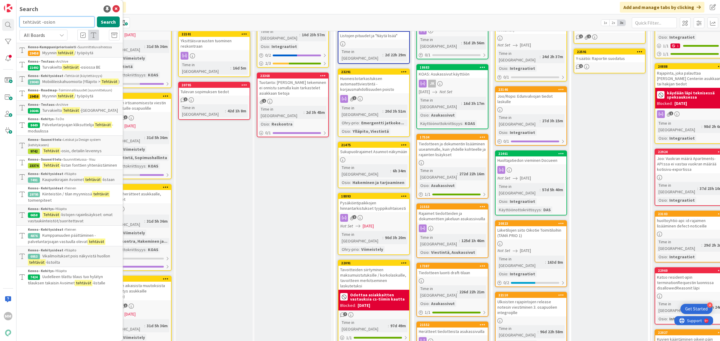
click at [70, 22] on input "tehtävät -osion" at bounding box center [56, 21] width 75 height 11
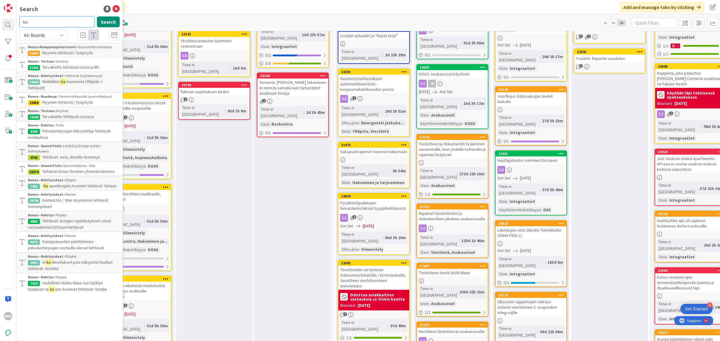
type input "k"
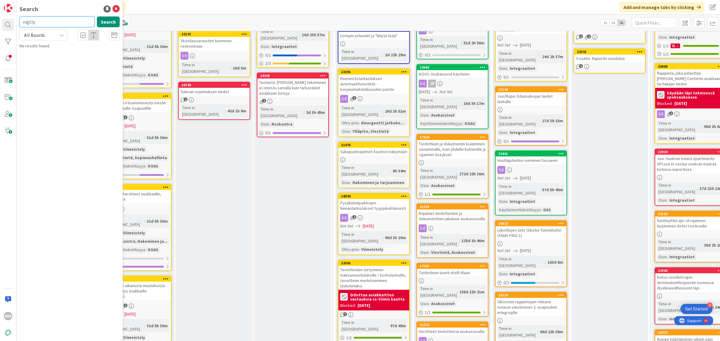
click at [78, 20] on input "nigtly" at bounding box center [56, 21] width 75 height 11
click at [78, 19] on input "nigtly" at bounding box center [56, 21] width 75 height 11
click at [56, 26] on input "avain" at bounding box center [56, 21] width 75 height 11
click at [58, 37] on div "All Boards" at bounding box center [43, 35] width 48 height 11
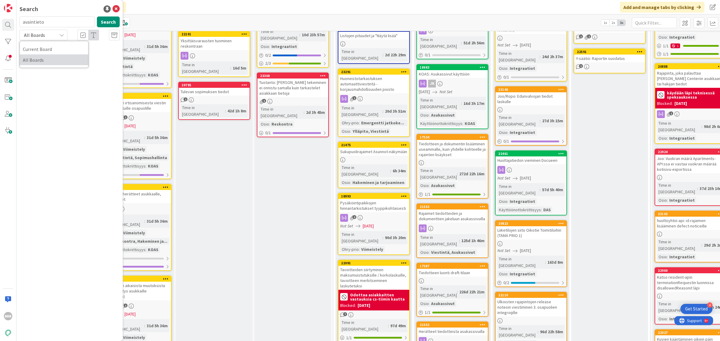
click at [54, 59] on span "All Boards" at bounding box center [54, 59] width 62 height 9
click at [105, 24] on button "Search" at bounding box center [108, 21] width 23 height 11
click at [68, 25] on input "avaintieto" at bounding box center [56, 21] width 75 height 11
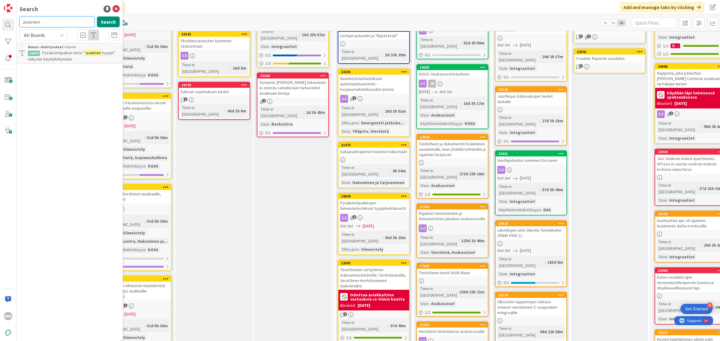
click at [65, 23] on input "avaimen" at bounding box center [56, 21] width 75 height 11
type input "a"
type input "palautetun avaimen"
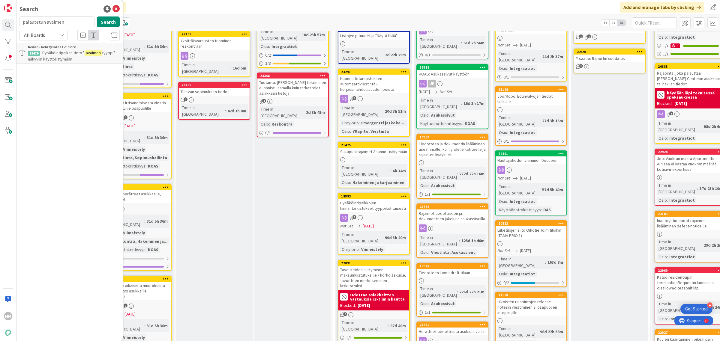
click at [58, 36] on div "All Boards" at bounding box center [43, 35] width 48 height 11
click at [50, 60] on span "All Boards" at bounding box center [54, 59] width 62 height 9
click at [114, 22] on button "Search" at bounding box center [108, 21] width 23 height 11
click at [9, 61] on div at bounding box center [8, 58] width 12 height 12
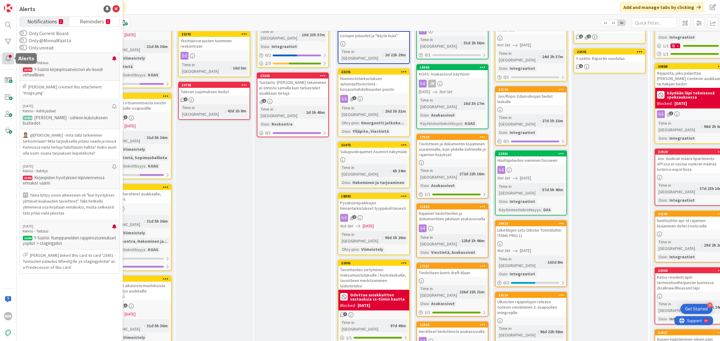
click at [9, 61] on div at bounding box center [8, 58] width 12 height 12
click at [7, 23] on div at bounding box center [8, 25] width 12 height 12
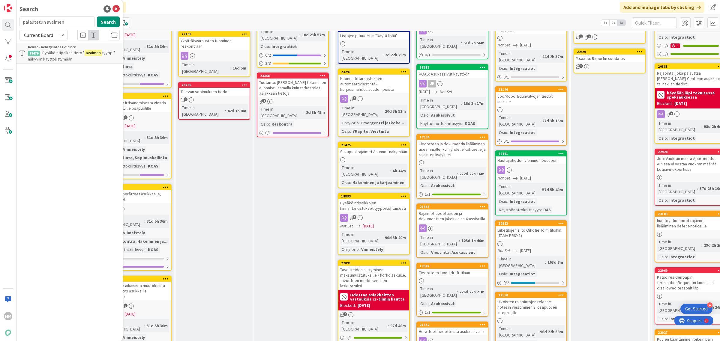
click at [68, 21] on input "palautetun avaimen" at bounding box center [56, 21] width 75 height 11
click at [183, 18] on div "Kanban Kenno - Suunnittelu 1x 2x 3x" at bounding box center [367, 22] width 703 height 16
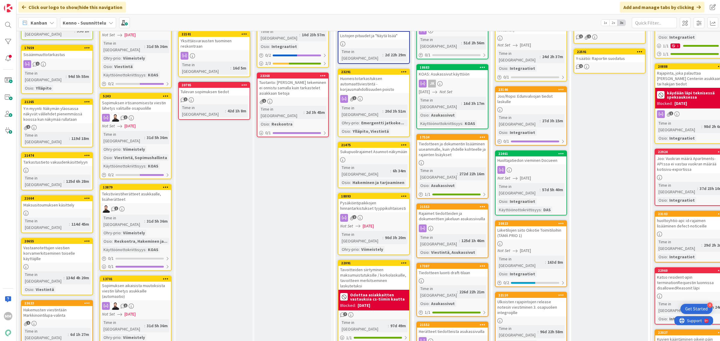
click at [92, 23] on b "Kenno - Suunnittelu" at bounding box center [84, 23] width 43 height 6
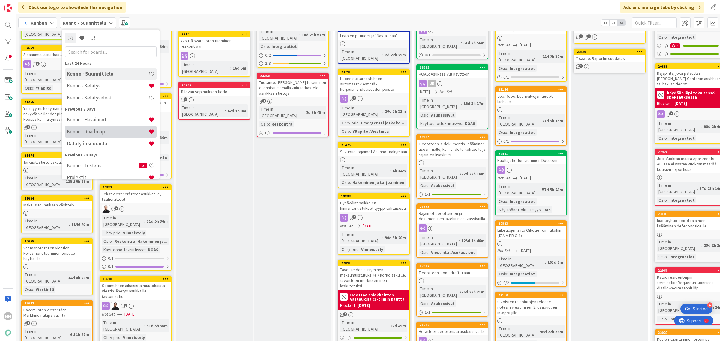
click at [108, 132] on h4 "Kenno - Roadmap" at bounding box center [108, 132] width 82 height 6
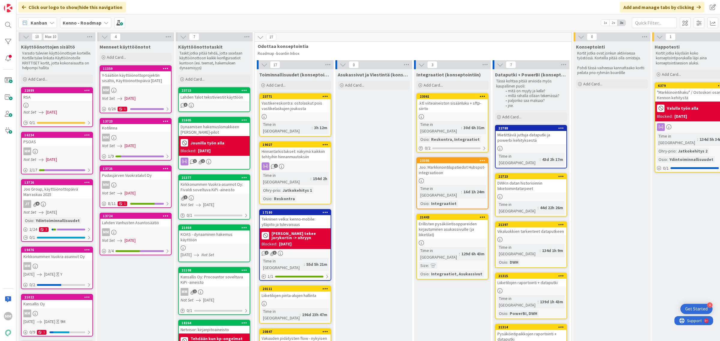
click at [96, 23] on b "Kenno - Roadmap" at bounding box center [82, 23] width 39 height 6
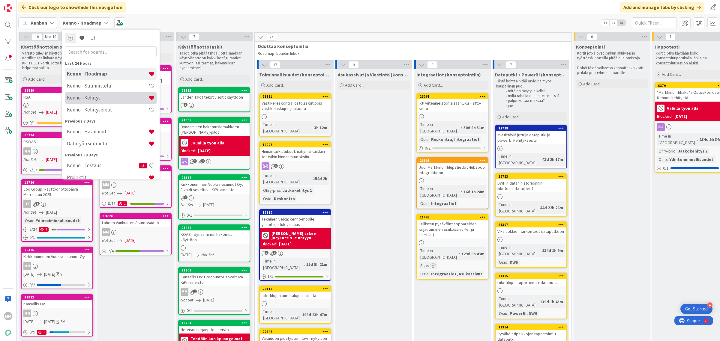
click at [107, 99] on h4 "Kenno - Kehitys" at bounding box center [108, 98] width 82 height 6
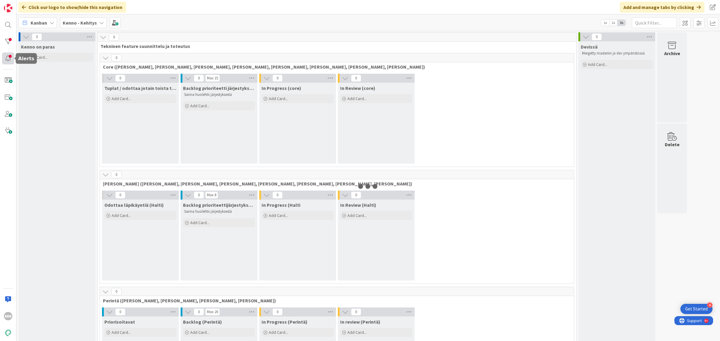
click at [8, 60] on div at bounding box center [8, 58] width 12 height 12
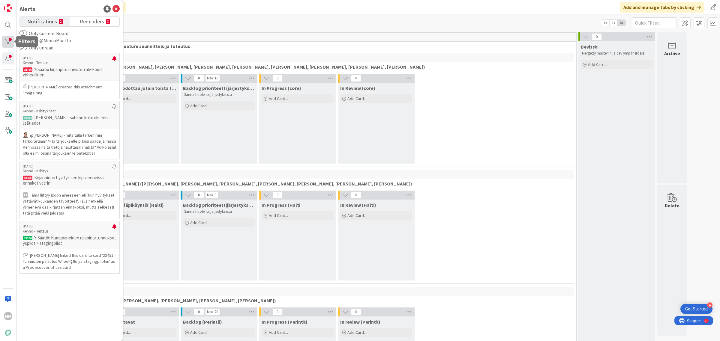
click at [9, 40] on div at bounding box center [8, 42] width 12 height 12
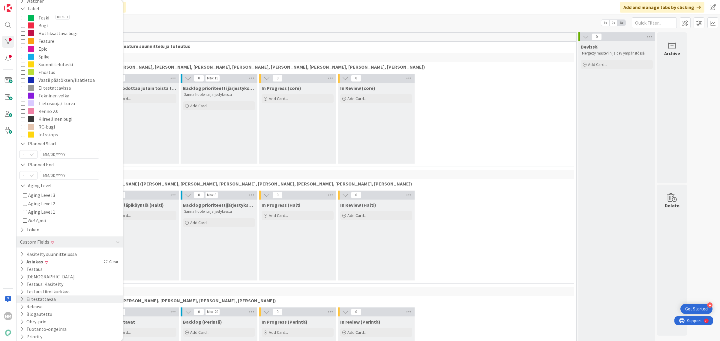
scroll to position [104, 0]
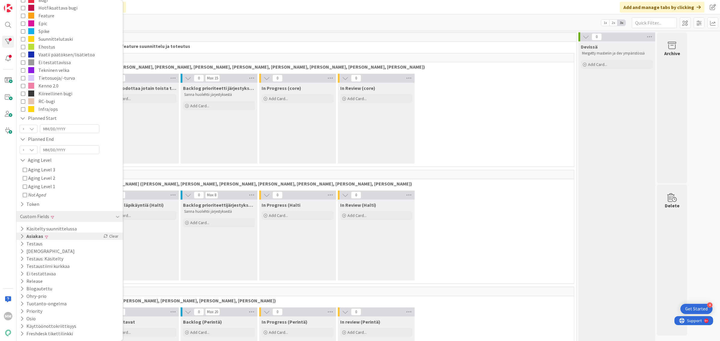
click at [48, 237] on div "Asiakas Clear" at bounding box center [69, 236] width 106 height 7
click at [33, 300] on span "PSOAS" at bounding box center [35, 300] width 14 height 8
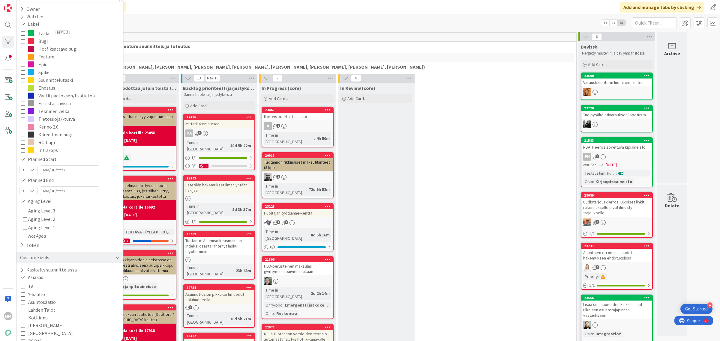
scroll to position [0, 0]
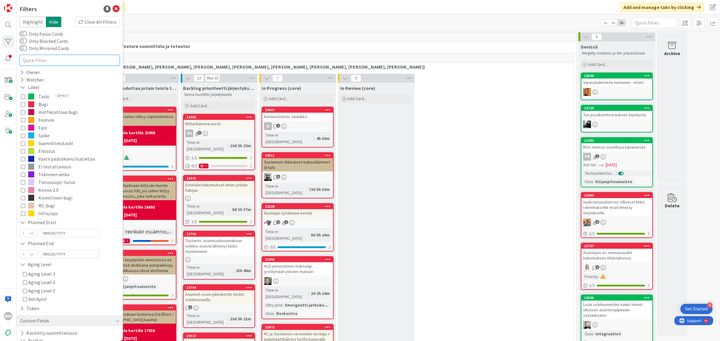
click at [79, 61] on input "text" at bounding box center [69, 60] width 100 height 11
click at [201, 41] on div "354" at bounding box center [336, 37] width 479 height 9
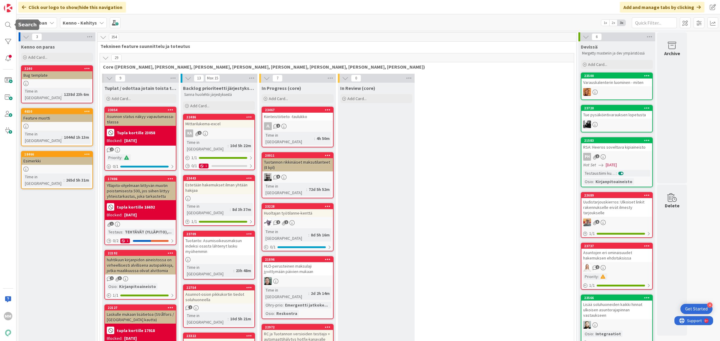
click at [12, 32] on div "MM" at bounding box center [8, 170] width 16 height 341
click at [7, 25] on div at bounding box center [8, 25] width 12 height 12
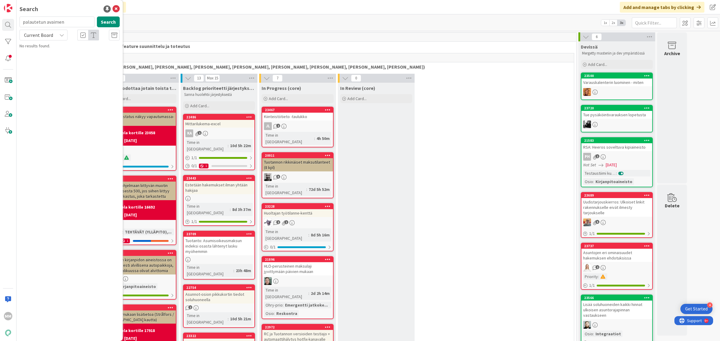
click at [72, 21] on input "palautetun avaimen" at bounding box center [56, 21] width 75 height 11
type input "a"
type input "rajain"
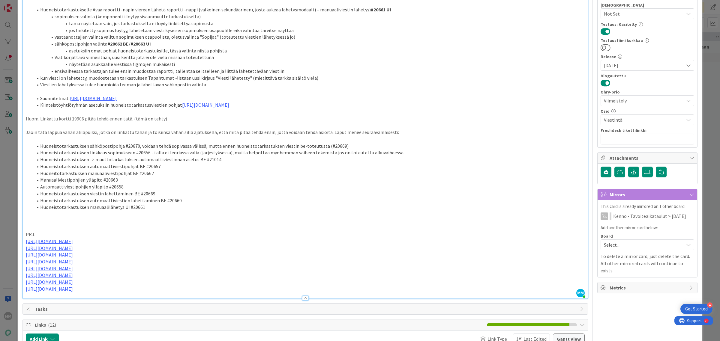
scroll to position [121, 0]
